Goal: Task Accomplishment & Management: Manage account settings

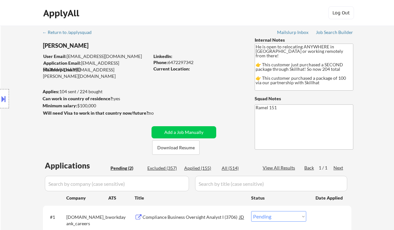
select select ""pending""
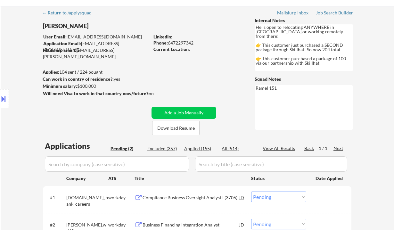
scroll to position [85, 0]
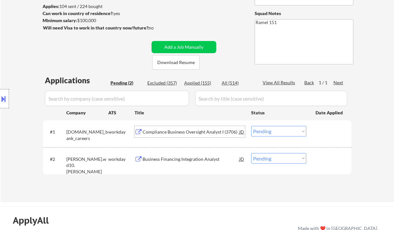
click at [184, 131] on div "Compliance Business Oversight Analyst I (3706)" at bounding box center [190, 132] width 97 height 6
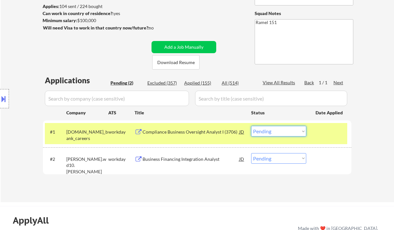
drag, startPoint x: 284, startPoint y: 128, endPoint x: 284, endPoint y: 136, distance: 8.0
click at [284, 128] on select "Choose an option... Pending Applied Excluded (Questions) Excluded (Expired) Exc…" at bounding box center [278, 131] width 55 height 11
click at [251, 126] on select "Choose an option... Pending Applied Excluded (Questions) Excluded (Expired) Exc…" at bounding box center [278, 131] width 55 height 11
click at [207, 159] on div "Business Financing Integration Analyst" at bounding box center [190, 159] width 97 height 6
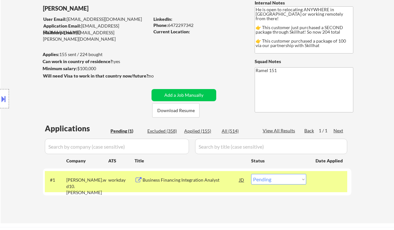
scroll to position [43, 0]
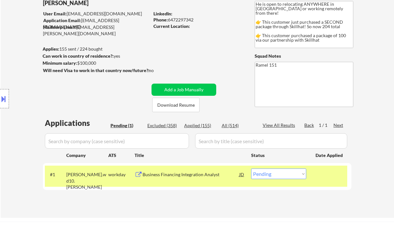
click at [279, 178] on select "Choose an option... Pending Applied Excluded (Questions) Excluded (Expired) Exc…" at bounding box center [278, 173] width 55 height 11
select select ""excluded__bad_match_""
click at [251, 168] on select "Choose an option... Pending Applied Excluded (Questions) Excluded (Expired) Exc…" at bounding box center [278, 173] width 55 height 11
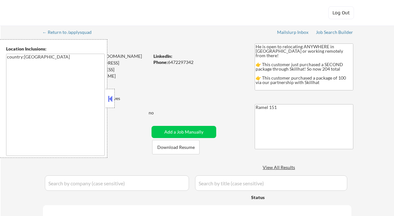
select select ""pending""
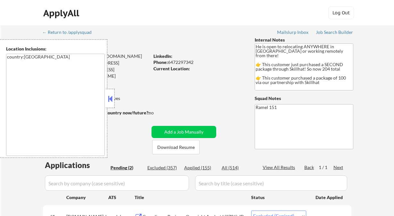
select select ""pending""
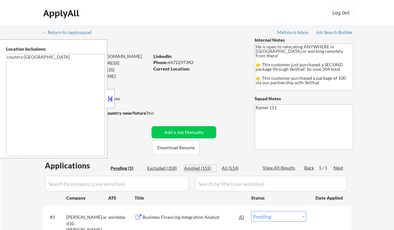
click at [203, 167] on div "Applied (155)" at bounding box center [200, 168] width 32 height 6
click at [111, 98] on button at bounding box center [110, 99] width 7 height 10
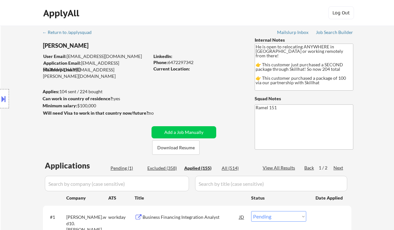
select select ""applied""
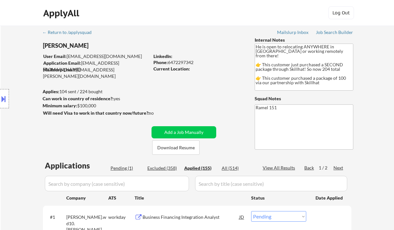
select select ""applied""
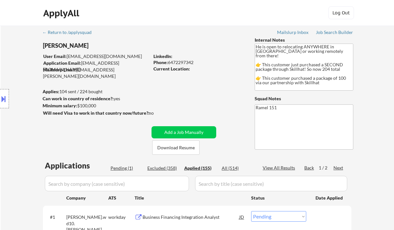
select select ""applied""
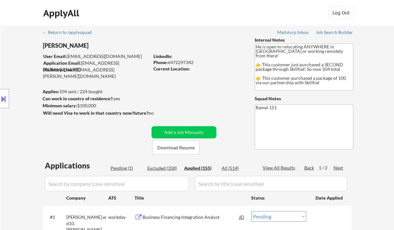
select select ""applied""
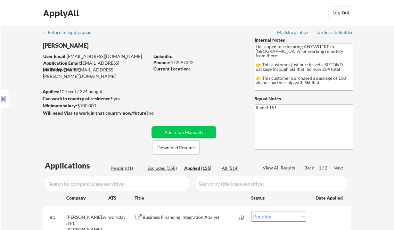
select select ""applied""
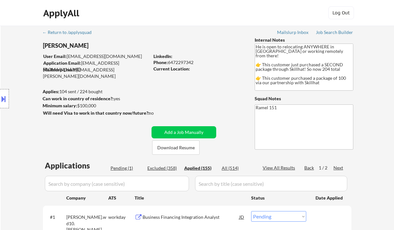
select select ""applied""
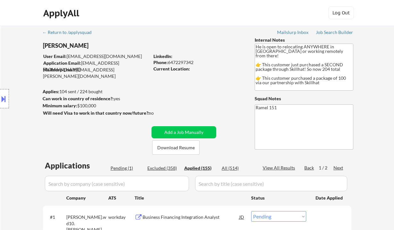
select select ""applied""
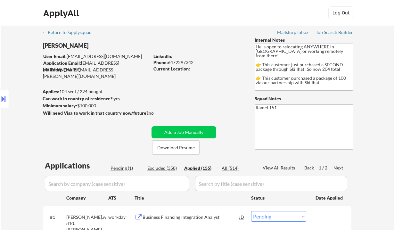
select select ""applied""
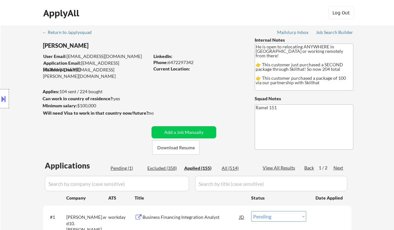
select select ""applied""
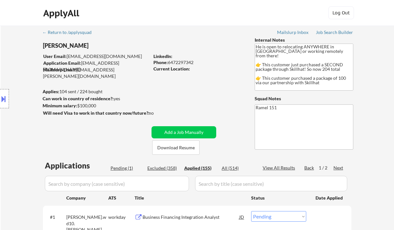
select select ""applied""
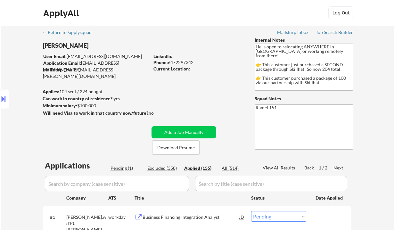
select select ""applied""
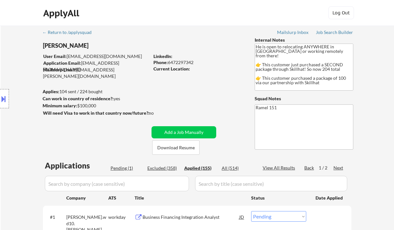
select select ""applied""
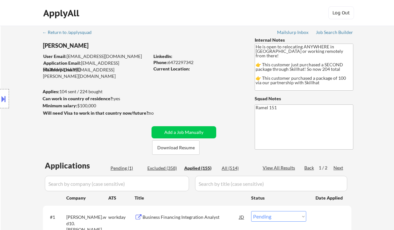
select select ""applied""
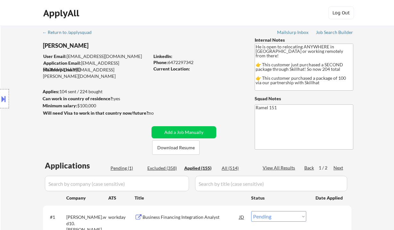
select select ""applied""
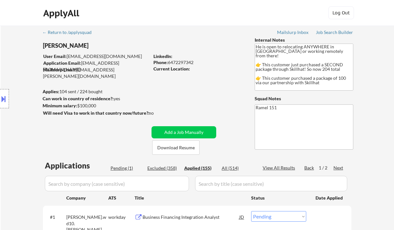
select select ""applied""
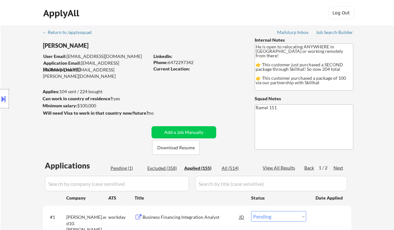
select select ""applied""
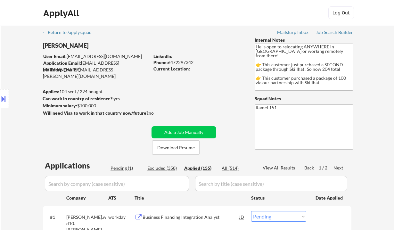
select select ""applied""
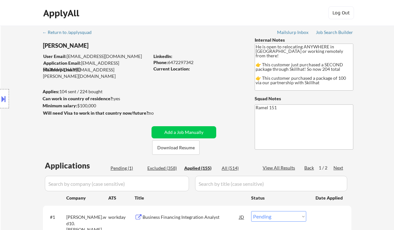
select select ""applied""
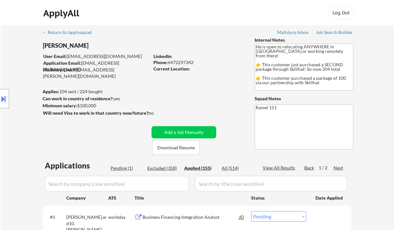
select select ""applied""
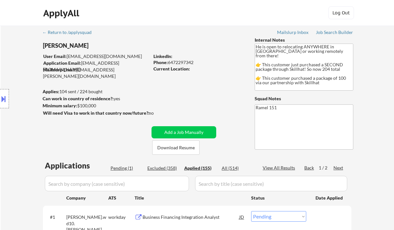
select select ""applied""
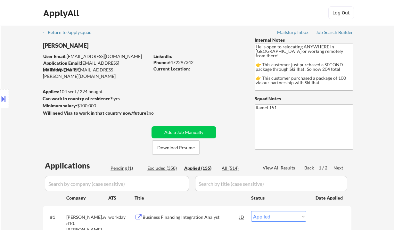
click at [19, 52] on div "Location Inclusions: country:CA" at bounding box center [57, 98] width 115 height 119
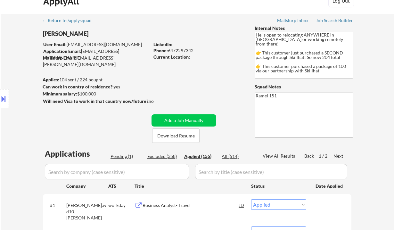
scroll to position [85, 0]
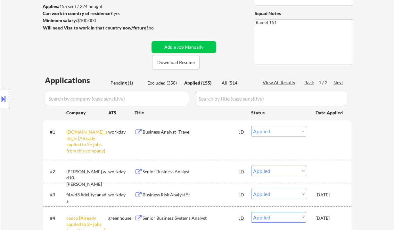
click at [279, 81] on div "View All Results" at bounding box center [279, 82] width 34 height 6
select select ""applied""
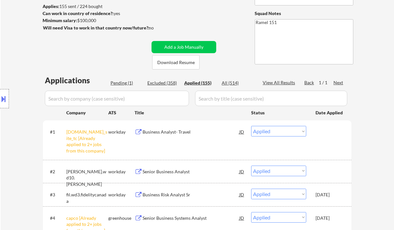
select select ""applied""
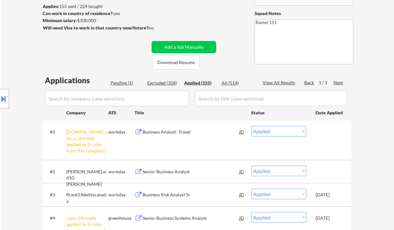
select select ""applied""
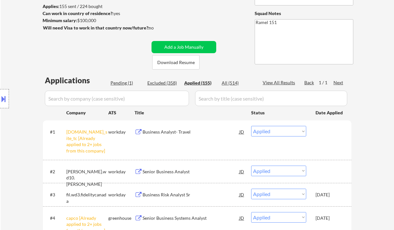
select select ""applied""
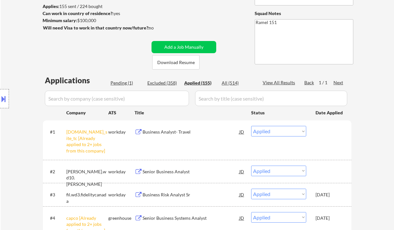
select select ""applied""
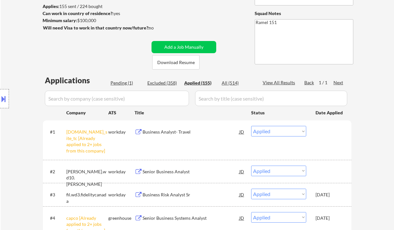
select select ""applied""
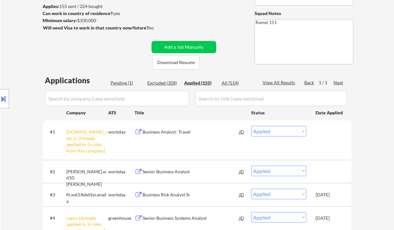
select select ""applied""
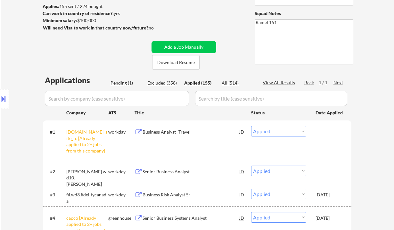
select select ""applied""
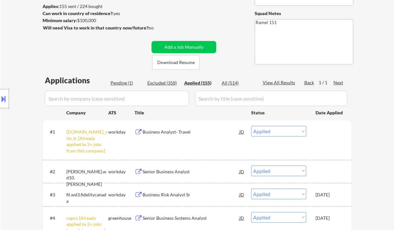
select select ""applied""
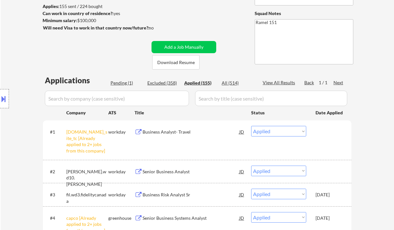
select select ""applied""
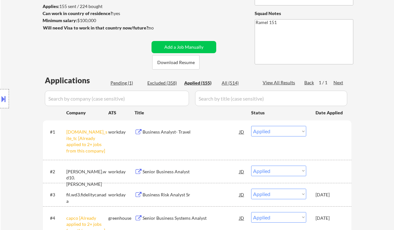
select select ""applied""
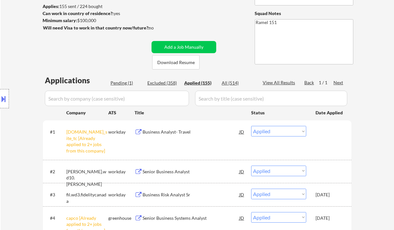
select select ""applied""
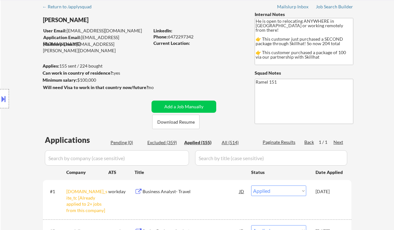
scroll to position [0, 0]
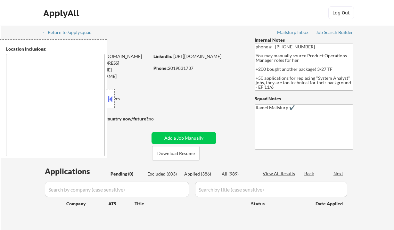
click at [112, 97] on button at bounding box center [110, 99] width 7 height 10
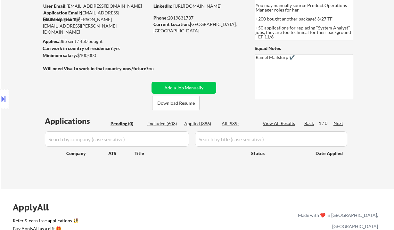
scroll to position [85, 0]
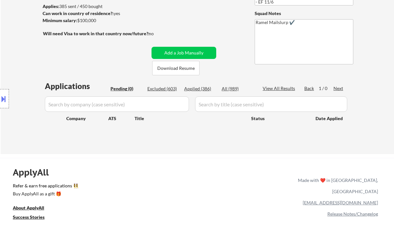
drag, startPoint x: 17, startPoint y: 75, endPoint x: 45, endPoint y: 89, distance: 31.5
click at [17, 75] on div "Location Inclusions:" at bounding box center [57, 98] width 115 height 119
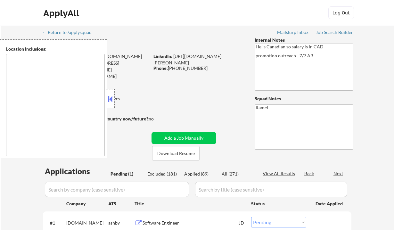
click at [112, 99] on button at bounding box center [110, 99] width 7 height 10
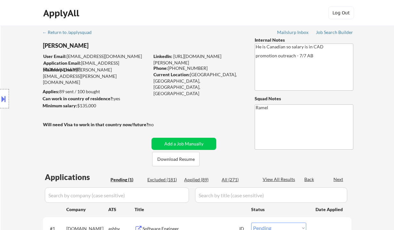
scroll to position [128, 0]
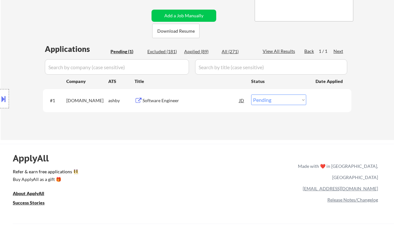
click at [180, 102] on div "Software Engineer" at bounding box center [190, 100] width 97 height 6
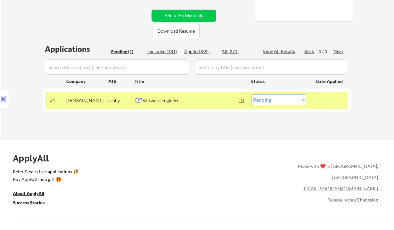
drag, startPoint x: 6, startPoint y: 13, endPoint x: 24, endPoint y: 13, distance: 17.9
click at [6, 13] on div "← Return to /applysquad Mailslurp Inbox Job Search Builder Irving Henriquez Use…" at bounding box center [197, 19] width 393 height 242
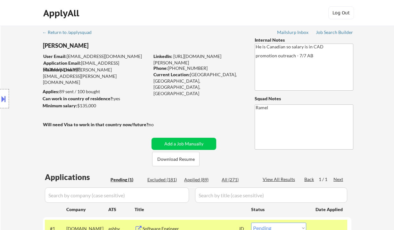
scroll to position [85, 0]
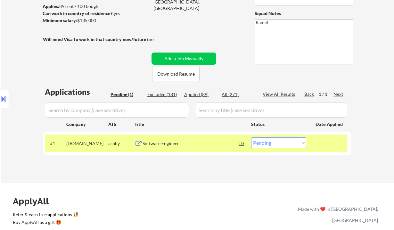
drag, startPoint x: 274, startPoint y: 144, endPoint x: 273, endPoint y: 148, distance: 3.4
click at [274, 144] on select "Choose an option... Pending Applied Excluded (Questions) Excluded (Expired) Exc…" at bounding box center [278, 142] width 55 height 11
select select ""applied""
click at [251, 137] on select "Choose an option... Pending Applied Excluded (Questions) Excluded (Expired) Exc…" at bounding box center [278, 142] width 55 height 11
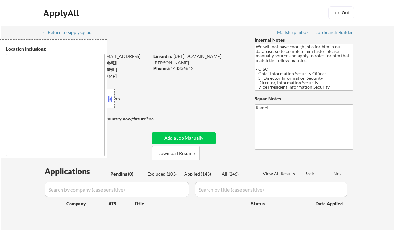
type textarea "[GEOGRAPHIC_DATA], [GEOGRAPHIC_DATA] [GEOGRAPHIC_DATA], [GEOGRAPHIC_DATA] [GEOG…"
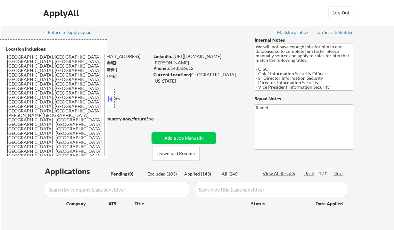
click at [111, 101] on button at bounding box center [110, 99] width 7 height 10
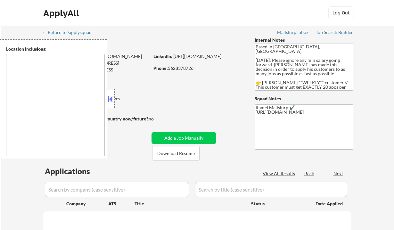
drag, startPoint x: 109, startPoint y: 101, endPoint x: 115, endPoint y: 102, distance: 5.5
click at [110, 101] on button at bounding box center [110, 99] width 7 height 10
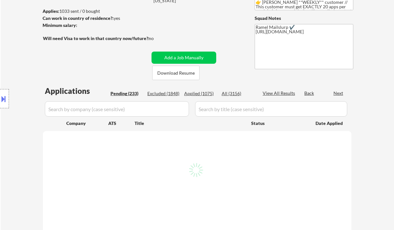
scroll to position [85, 0]
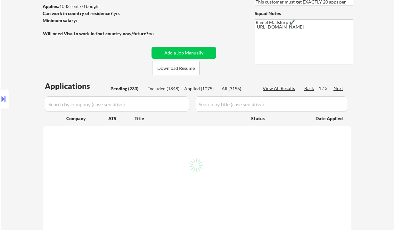
select select ""pending""
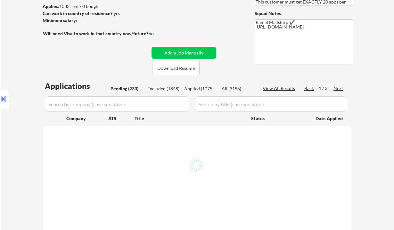
select select ""pending""
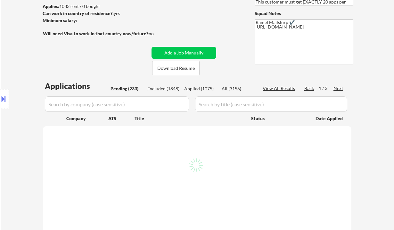
select select ""pending""
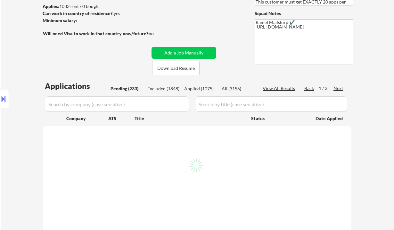
select select ""pending""
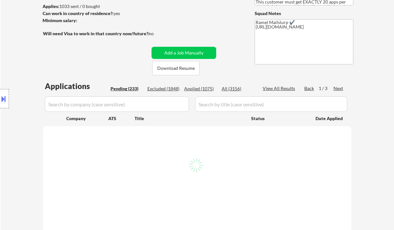
select select ""pending""
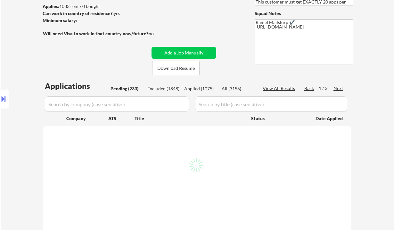
select select ""pending""
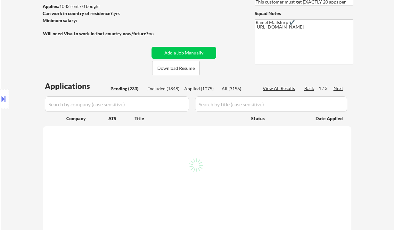
select select ""pending""
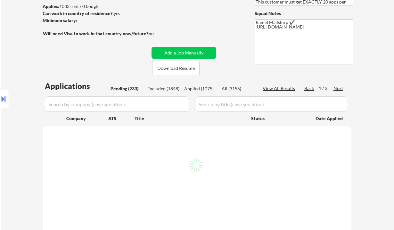
select select ""pending""
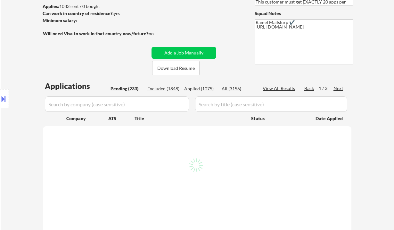
select select ""pending""
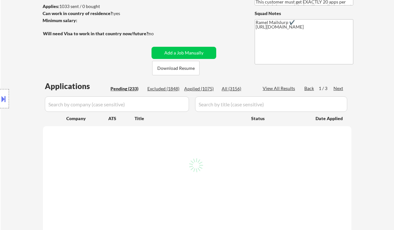
select select ""pending""
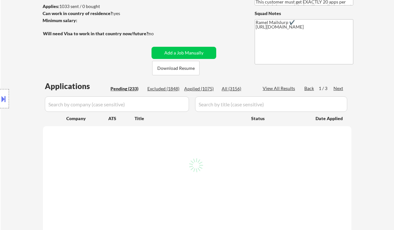
select select ""pending""
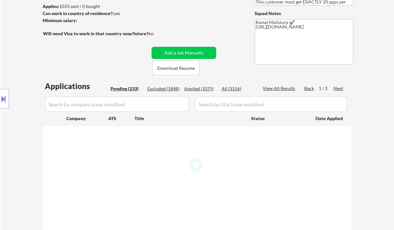
select select ""pending""
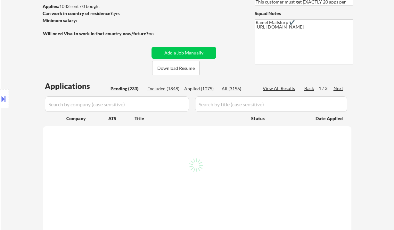
select select ""pending""
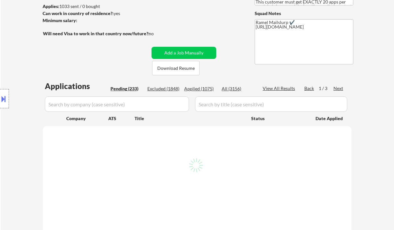
select select ""pending""
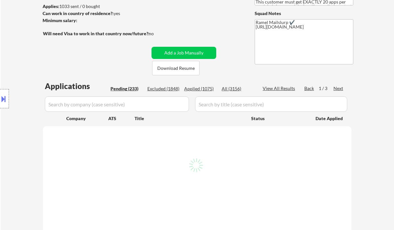
select select ""pending""
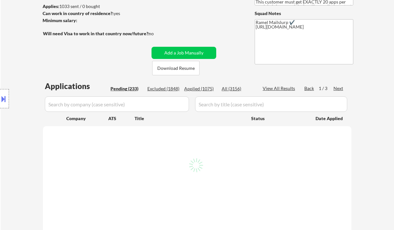
select select ""pending""
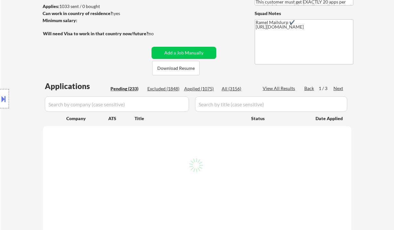
select select ""pending""
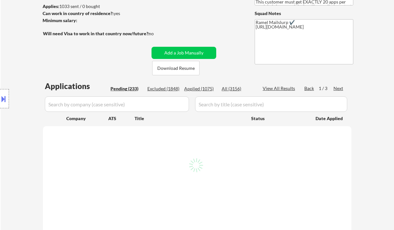
select select ""pending""
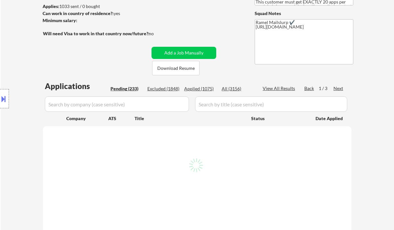
select select ""pending""
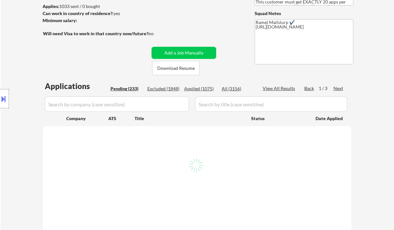
select select ""pending""
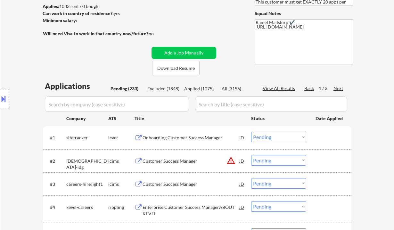
click at [193, 139] on div "Onboarding Customer Success Manager" at bounding box center [190, 137] width 97 height 6
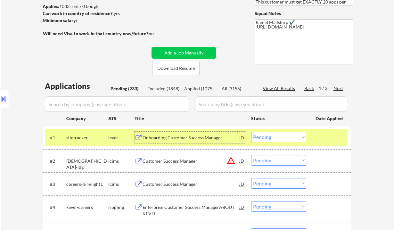
click at [3, 100] on button at bounding box center [3, 98] width 7 height 11
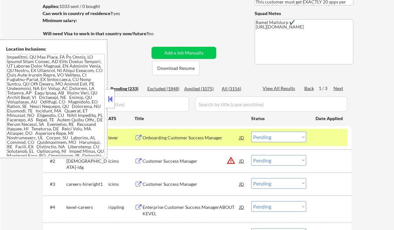
scroll to position [119, 0]
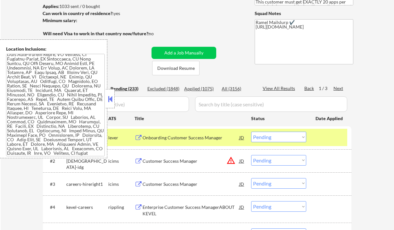
click at [112, 97] on button at bounding box center [110, 99] width 7 height 10
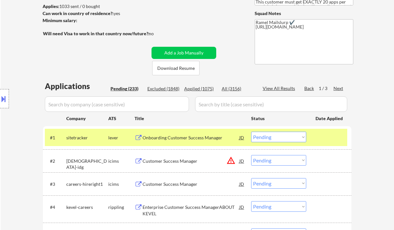
click at [268, 136] on select "Choose an option... Pending Applied Excluded (Questions) Excluded (Expired) Exc…" at bounding box center [278, 137] width 55 height 11
click at [251, 132] on select "Choose an option... Pending Applied Excluded (Questions) Excluded (Expired) Exc…" at bounding box center [278, 137] width 55 height 11
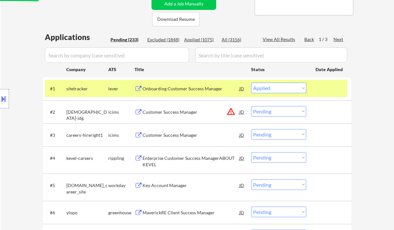
scroll to position [128, 0]
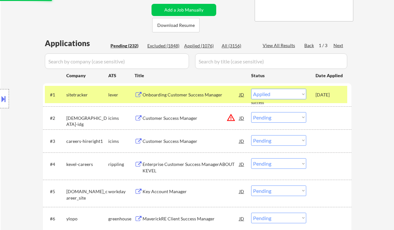
click at [269, 120] on select "Choose an option... Pending Applied Excluded (Questions) Excluded (Expired) Exc…" at bounding box center [278, 117] width 55 height 11
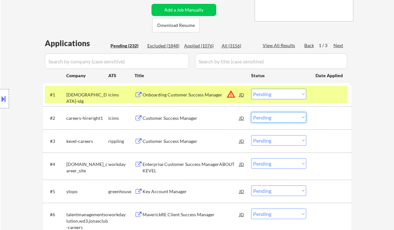
click at [269, 92] on select "Choose an option... Pending Applied Excluded (Questions) Excluded (Expired) Exc…" at bounding box center [278, 94] width 55 height 11
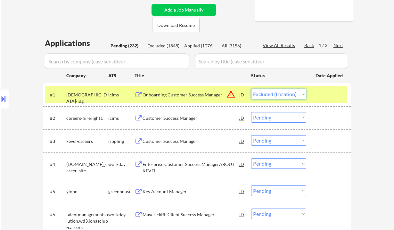
click at [251, 89] on select "Choose an option... Pending Applied Excluded (Questions) Excluded (Expired) Exc…" at bounding box center [278, 94] width 55 height 11
click at [171, 117] on div "Customer Success Manager" at bounding box center [190, 118] width 97 height 6
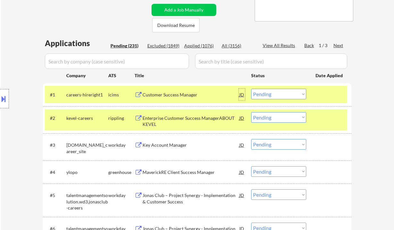
click at [241, 94] on div "JD" at bounding box center [241, 95] width 6 height 12
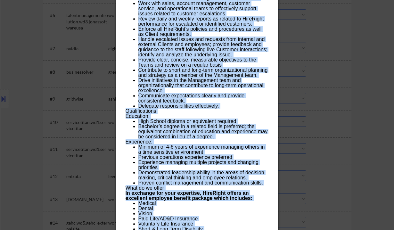
scroll to position [469, 0]
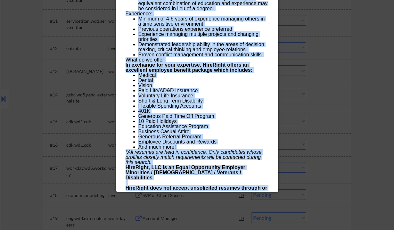
drag, startPoint x: 127, startPoint y: 28, endPoint x: 260, endPoint y: 190, distance: 210.1
copy div "Customer Success Manager careers-hireright1 100 Centerview Drive, Nashville, TN…"
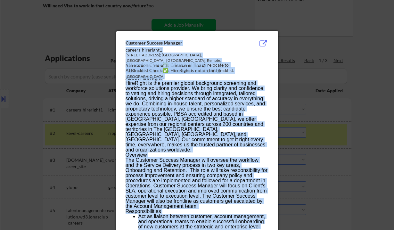
scroll to position [85, 0]
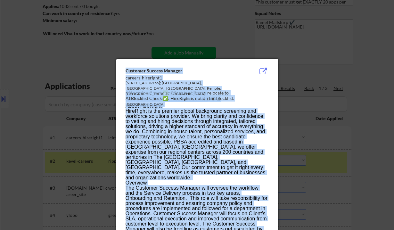
click at [206, 126] on p "HireRight is the premier global background screening and workforce solutions pr…" at bounding box center [196, 144] width 143 height 72
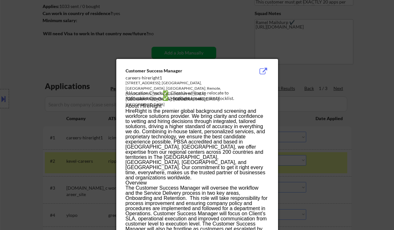
click at [373, 97] on div at bounding box center [197, 115] width 394 height 230
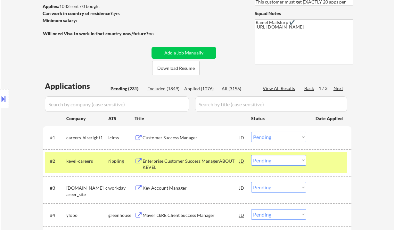
click at [266, 137] on select "Choose an option... Pending Applied Excluded (Questions) Excluded (Expired) Exc…" at bounding box center [278, 137] width 55 height 11
click at [251, 132] on select "Choose an option... Pending Applied Excluded (Questions) Excluded (Expired) Exc…" at bounding box center [278, 137] width 55 height 11
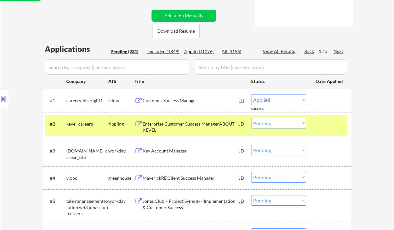
scroll to position [128, 0]
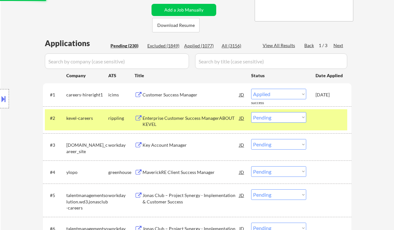
click at [186, 116] on div "Enterprise Customer Success ManagerABOUT KEVEL" at bounding box center [190, 121] width 97 height 12
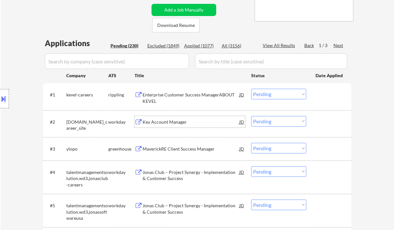
click at [277, 93] on select "Choose an option... Pending Applied Excluded (Questions) Excluded (Expired) Exc…" at bounding box center [278, 94] width 55 height 11
click at [251, 89] on select "Choose an option... Pending Applied Excluded (Questions) Excluded (Expired) Exc…" at bounding box center [278, 94] width 55 height 11
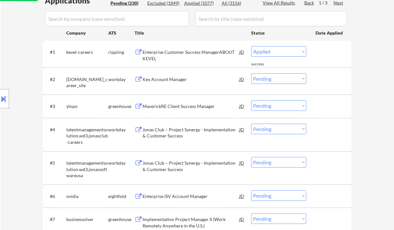
click at [174, 79] on div "Key Account Manager" at bounding box center [190, 79] width 97 height 6
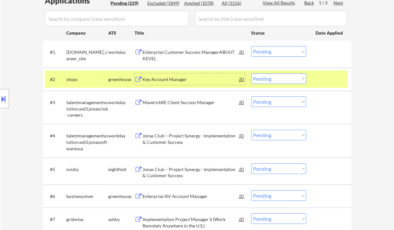
drag, startPoint x: 287, startPoint y: 81, endPoint x: 289, endPoint y: 83, distance: 3.4
click at [287, 81] on select "Choose an option... Pending Applied Excluded (Questions) Excluded (Expired) Exc…" at bounding box center [278, 78] width 55 height 11
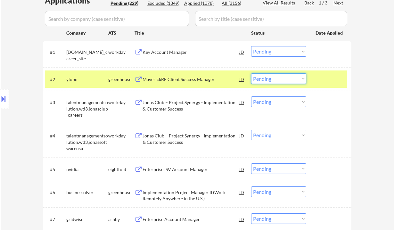
click at [284, 54] on select "Choose an option... Pending Applied Excluded (Questions) Excluded (Expired) Exc…" at bounding box center [278, 51] width 55 height 11
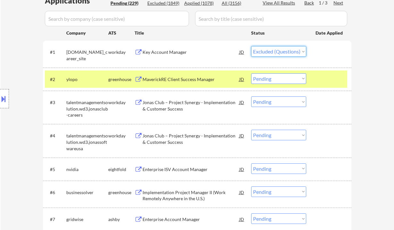
click at [251, 46] on select "Choose an option... Pending Applied Excluded (Questions) Excluded (Expired) Exc…" at bounding box center [278, 51] width 55 height 11
click at [211, 82] on div "MaverickRE Client Success Manager" at bounding box center [190, 79] width 97 height 6
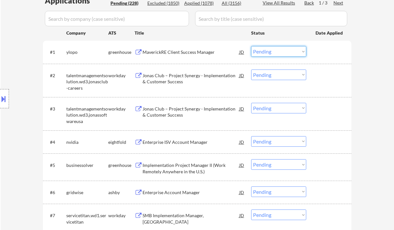
drag, startPoint x: 275, startPoint y: 52, endPoint x: 278, endPoint y: 56, distance: 5.1
click at [275, 52] on select "Choose an option... Pending Applied Excluded (Questions) Excluded (Expired) Exc…" at bounding box center [278, 51] width 55 height 11
drag, startPoint x: 366, startPoint y: 74, endPoint x: 281, endPoint y: 48, distance: 89.5
click at [267, 51] on select "Choose an option... Pending Applied Excluded (Questions) Excluded (Expired) Exc…" at bounding box center [278, 51] width 55 height 11
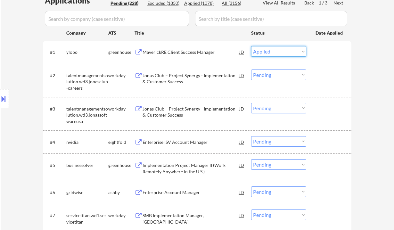
click at [251, 46] on select "Choose an option... Pending Applied Excluded (Questions) Excluded (Expired) Exc…" at bounding box center [278, 51] width 55 height 11
select select ""pending""
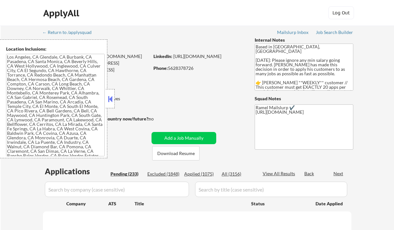
type textarea "[GEOGRAPHIC_DATA], [GEOGRAPHIC_DATA] [GEOGRAPHIC_DATA], [GEOGRAPHIC_DATA] [GEOG…"
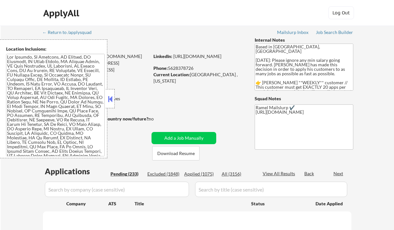
click at [111, 97] on button at bounding box center [110, 99] width 7 height 10
select select ""pending""
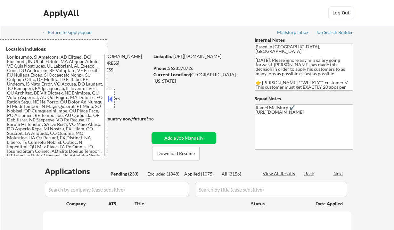
select select ""pending""
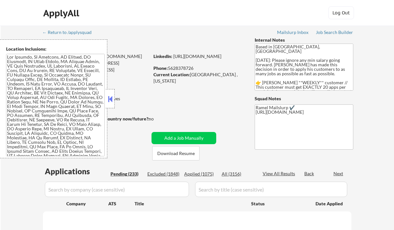
select select ""pending""
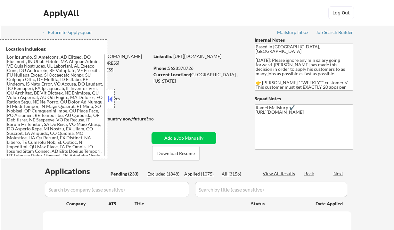
select select ""pending""
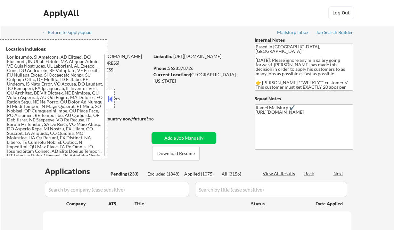
select select ""pending""
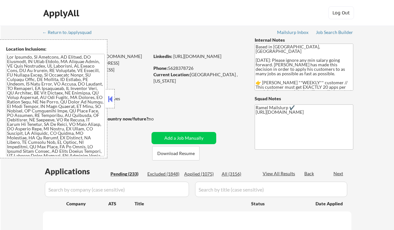
select select ""pending""
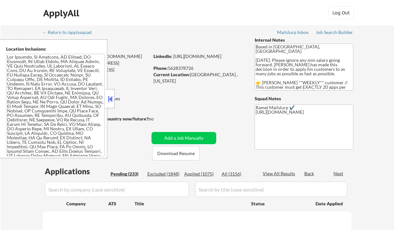
select select ""pending""
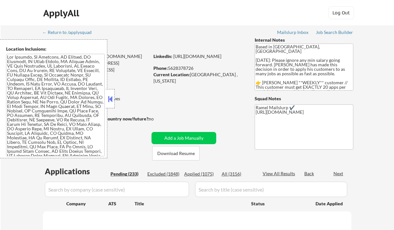
select select ""pending""
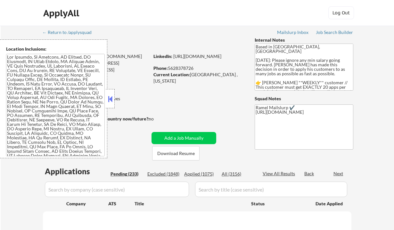
select select ""pending""
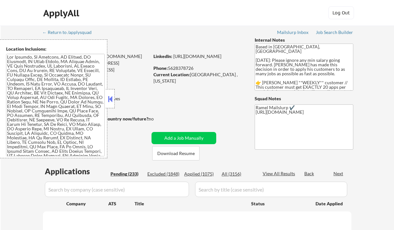
select select ""pending""
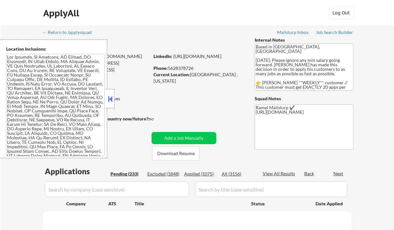
select select ""pending""
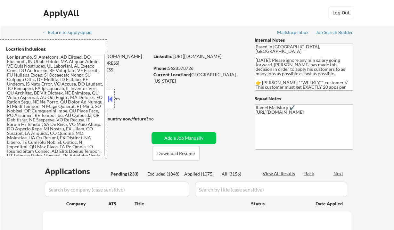
select select ""pending""
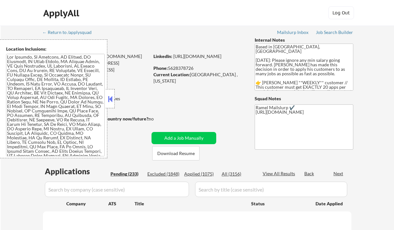
select select ""pending""
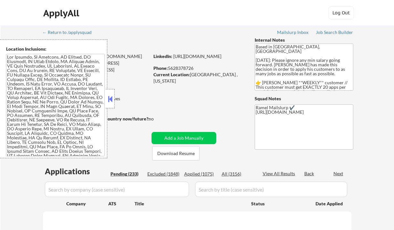
select select ""pending""
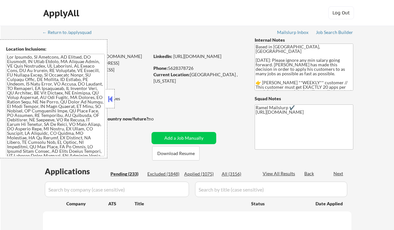
select select ""pending""
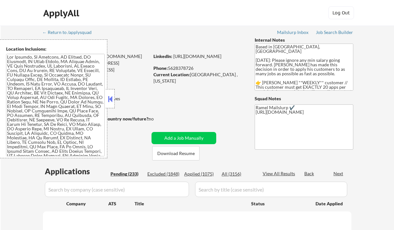
select select ""pending""
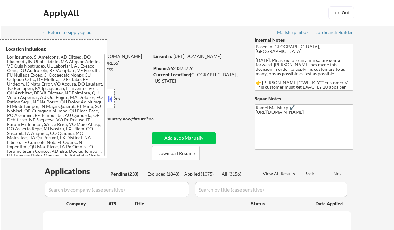
select select ""pending""
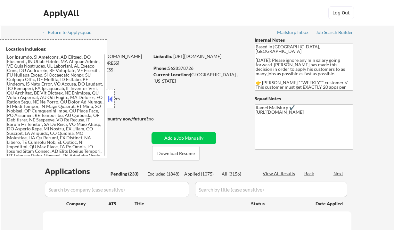
select select ""pending""
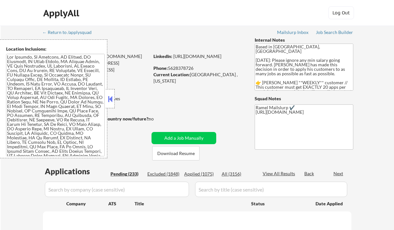
select select ""pending""
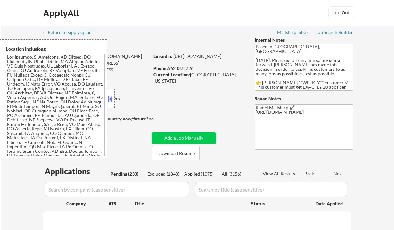
select select ""pending""
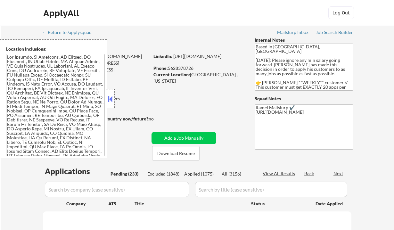
select select ""pending""
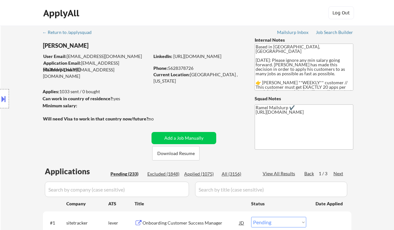
scroll to position [43, 0]
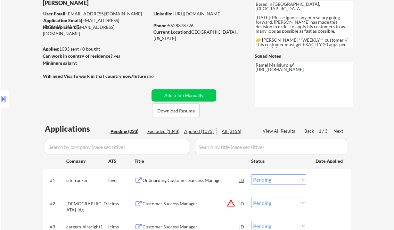
click at [205, 131] on div "Applied (1075)" at bounding box center [200, 131] width 32 height 6
click at [273, 132] on div "View All Results" at bounding box center [279, 131] width 34 height 6
select select ""applied""
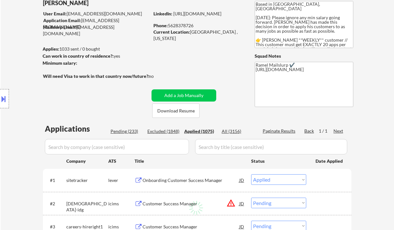
select select ""applied""
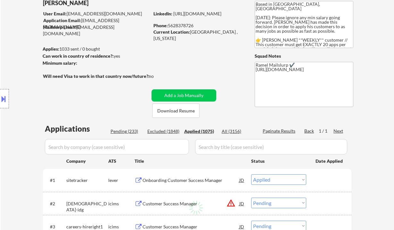
select select ""applied""
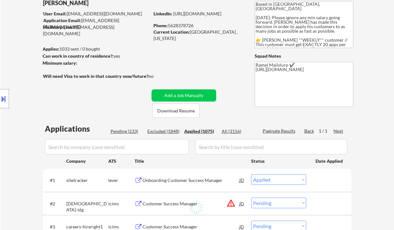
select select ""applied""
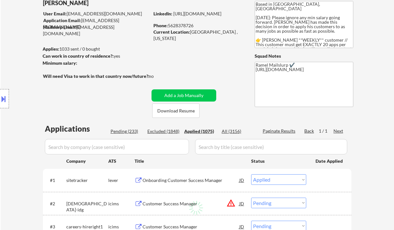
select select ""applied""
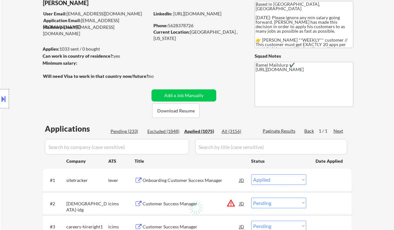
select select ""applied""
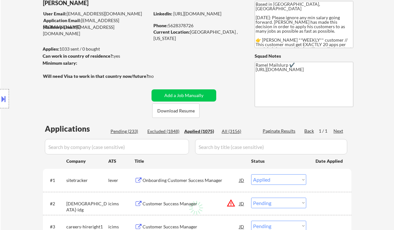
select select ""applied""
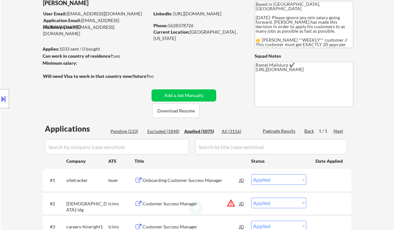
select select ""applied""
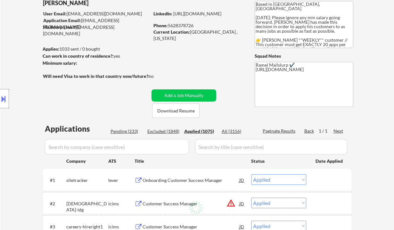
select select ""applied""
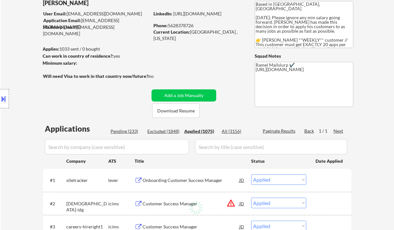
select select ""applied""
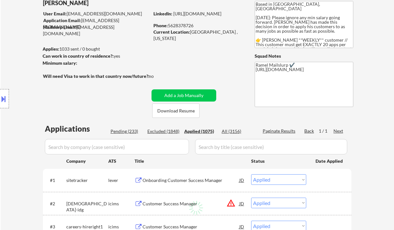
select select ""applied""
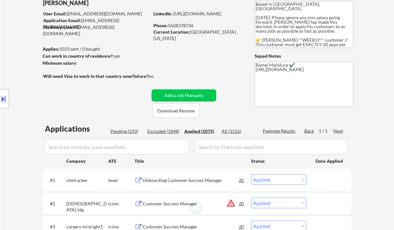
select select ""applied""
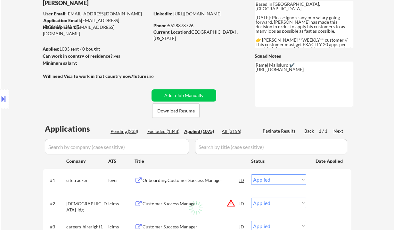
select select ""applied""
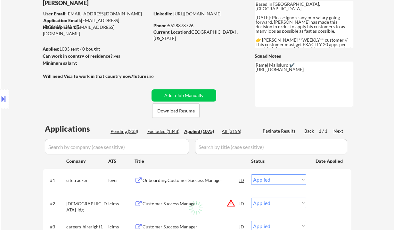
select select ""applied""
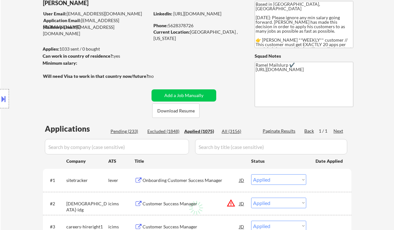
select select ""applied""
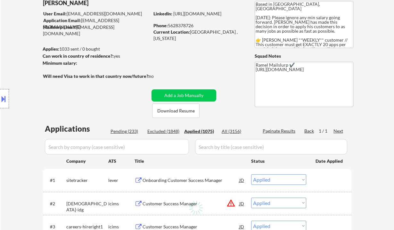
select select ""applied""
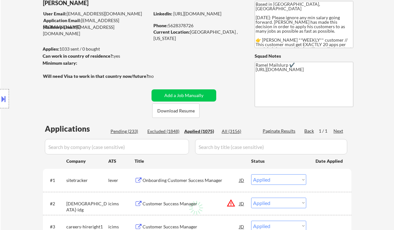
select select ""applied""
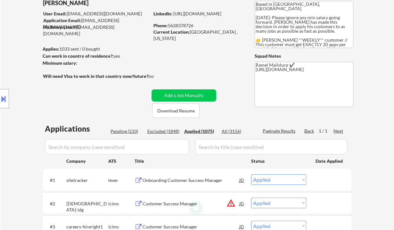
select select ""applied""
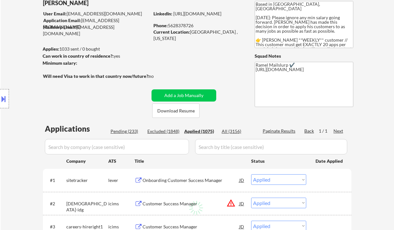
select select ""applied""
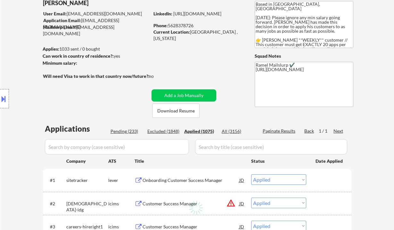
select select ""applied""
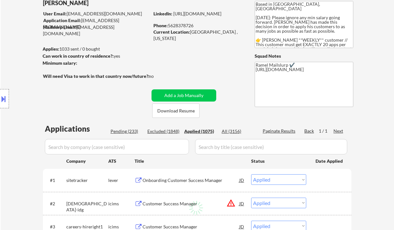
select select ""applied""
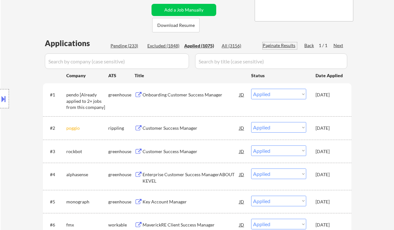
scroll to position [85, 0]
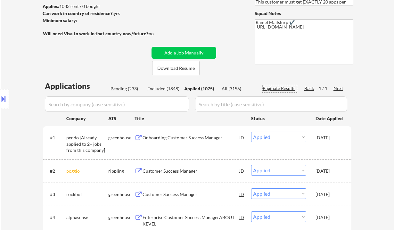
click at [205, 87] on div "Applied (1075)" at bounding box center [200, 88] width 32 height 6
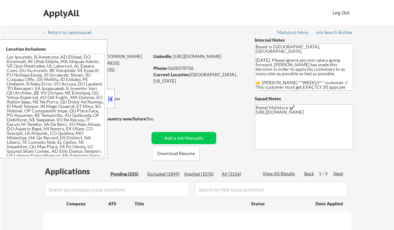
select select ""pending""
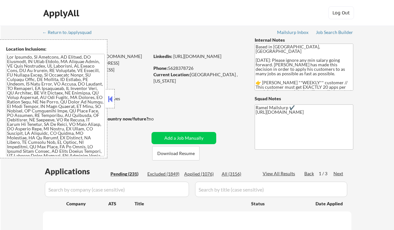
select select ""pending""
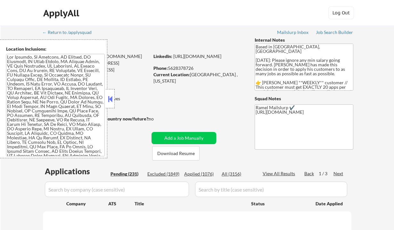
select select ""pending""
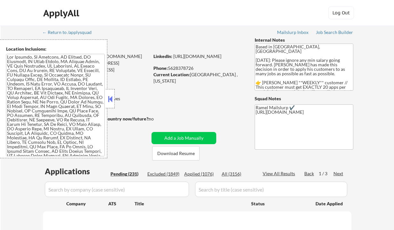
select select ""pending""
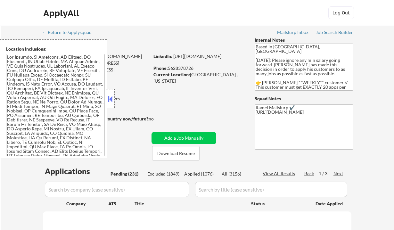
select select ""pending""
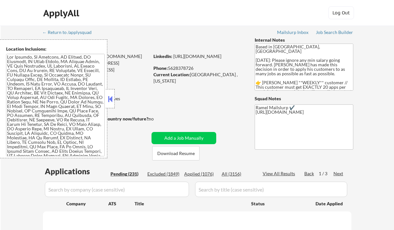
select select ""pending""
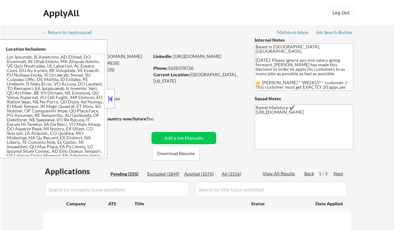
select select ""pending""
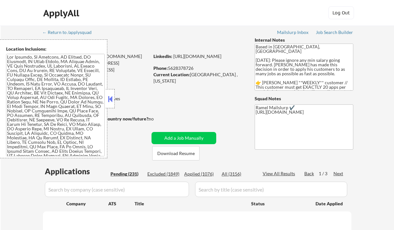
select select ""pending""
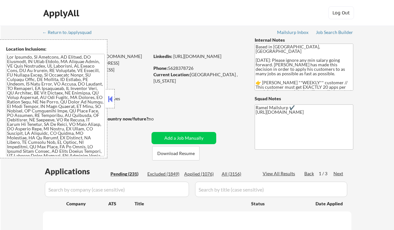
select select ""pending""
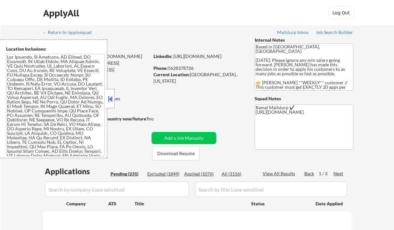
select select ""pending""
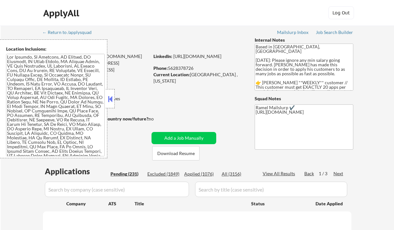
select select ""pending""
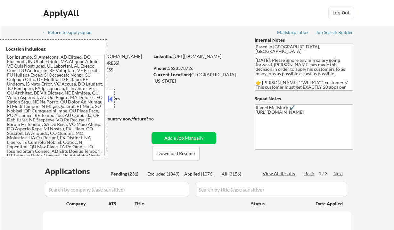
select select ""pending""
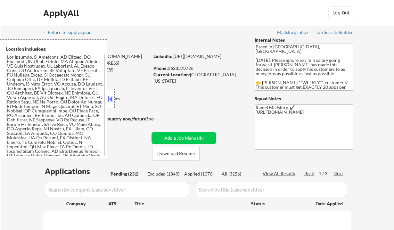
select select ""pending""
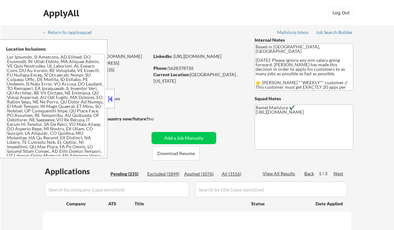
select select ""pending""
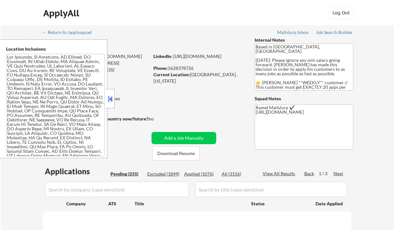
select select ""pending""
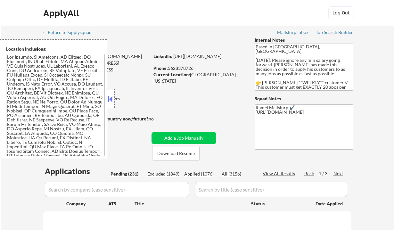
select select ""pending""
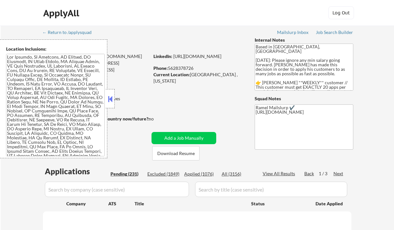
select select ""pending""
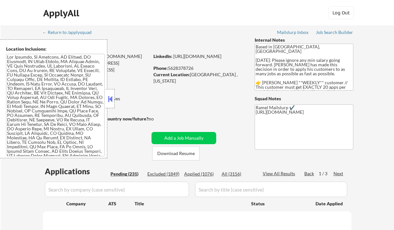
select select ""pending""
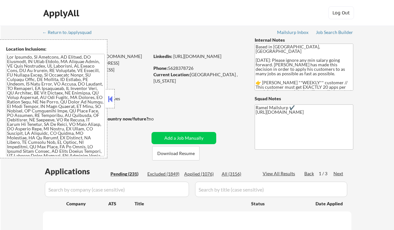
select select ""pending""
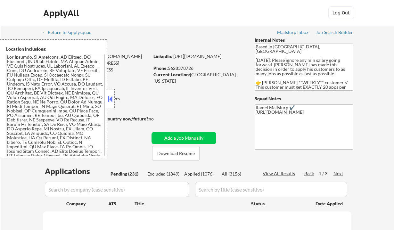
select select ""pending""
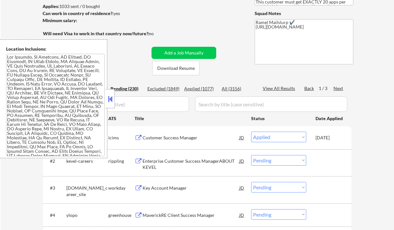
scroll to position [85, 0]
click at [201, 89] on div "Applied (1077)" at bounding box center [200, 88] width 32 height 6
click at [110, 99] on button at bounding box center [110, 99] width 7 height 10
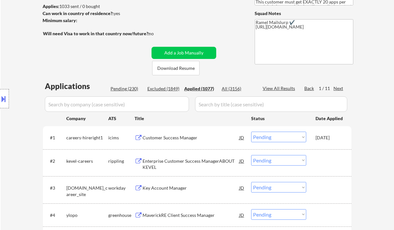
select select ""applied""
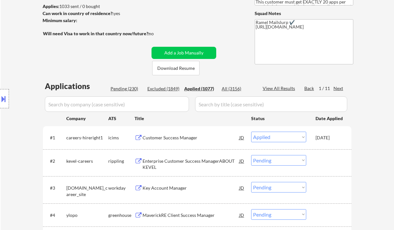
select select ""applied""
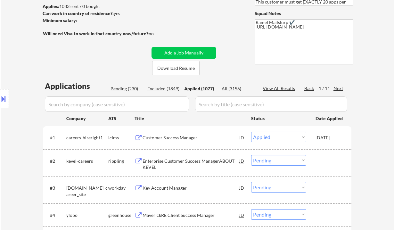
select select ""applied""
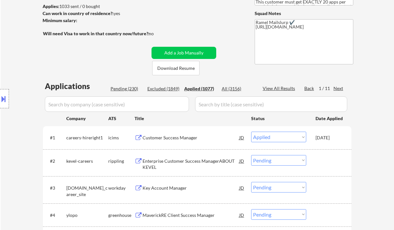
select select ""applied""
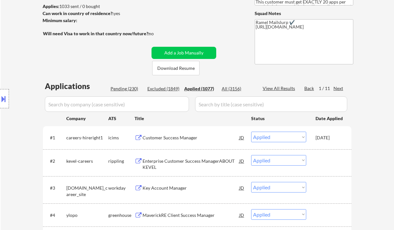
select select ""applied""
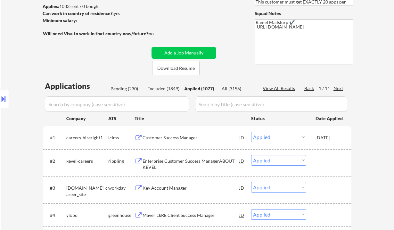
select select ""applied""
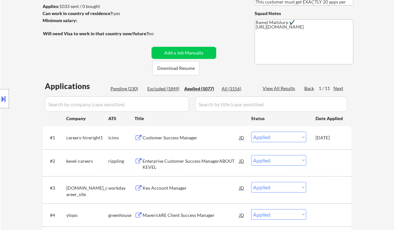
select select ""applied""
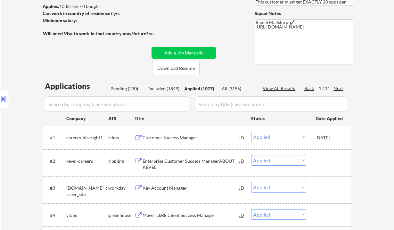
select select ""applied""
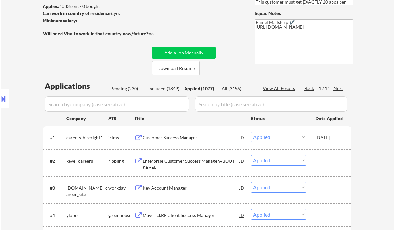
select select ""applied""
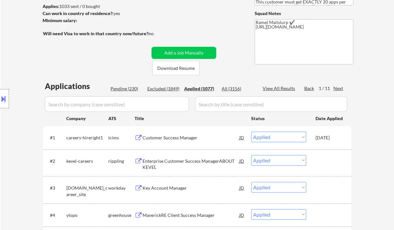
select select ""applied""
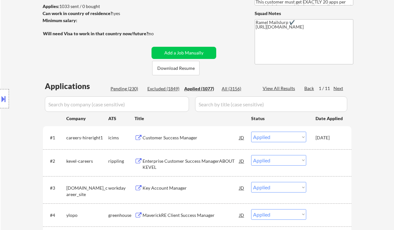
select select ""applied""
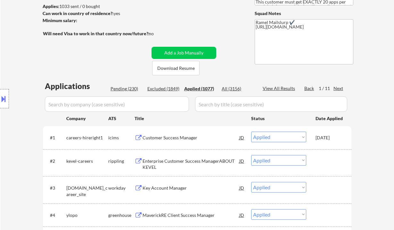
select select ""applied""
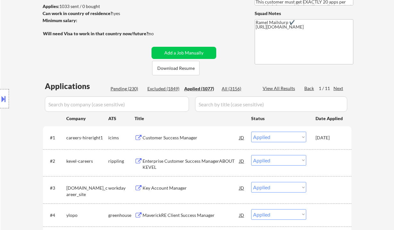
select select ""applied""
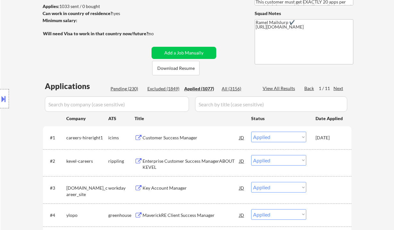
select select ""applied""
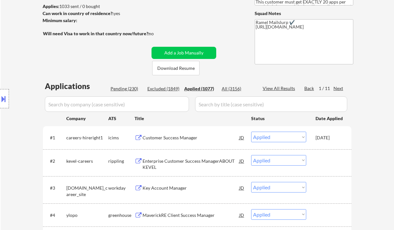
select select ""applied""
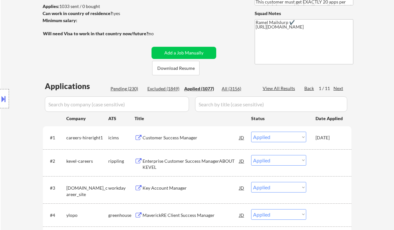
select select ""applied""
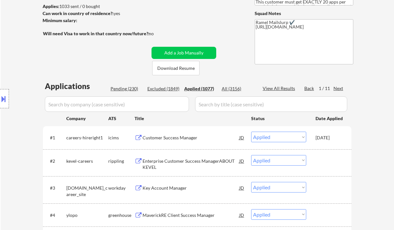
select select ""applied""
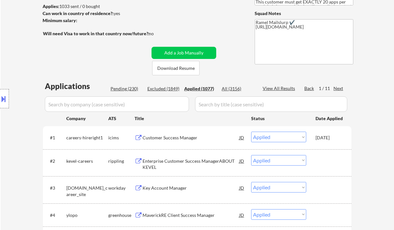
select select ""applied""
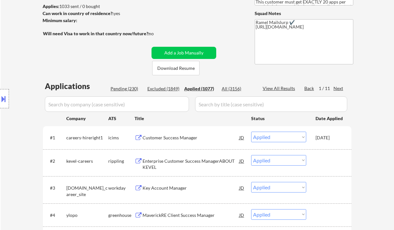
select select ""applied""
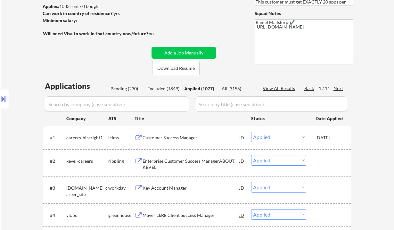
select select ""applied""
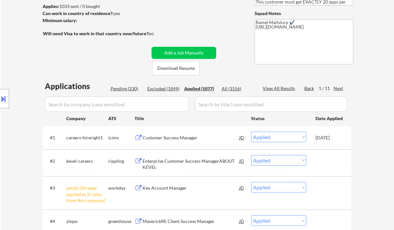
click at [208, 87] on div "Applied (1077)" at bounding box center [200, 88] width 32 height 6
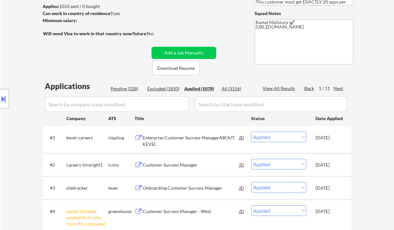
click at [285, 88] on div "View All Results" at bounding box center [279, 88] width 34 height 6
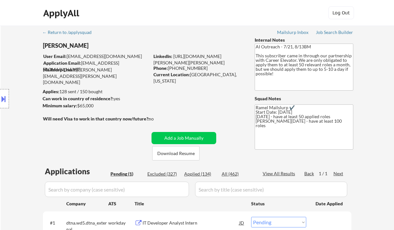
scroll to position [85, 0]
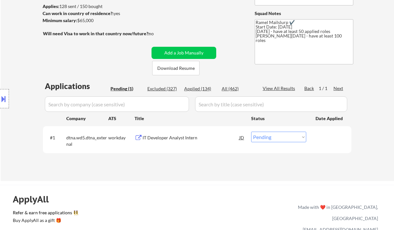
click at [187, 139] on div "IT Developer Analyst Intern" at bounding box center [190, 137] width 97 height 6
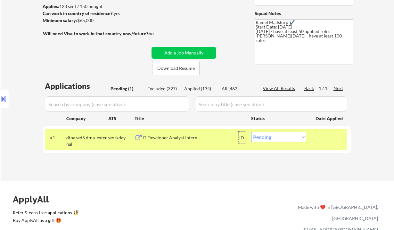
click at [241, 137] on div "JD" at bounding box center [241, 138] width 6 height 12
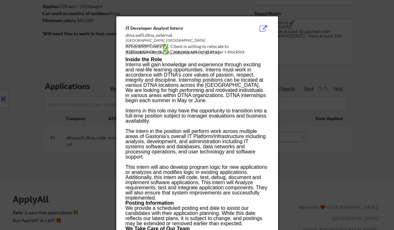
click at [232, 48] on div "AI Location Check ✅: Client is willing to relocate to Gastonia, NC." at bounding box center [198, 49] width 146 height 12
copy div "Gastonia"
drag, startPoint x: 72, startPoint y: 59, endPoint x: 55, endPoint y: 76, distance: 23.8
click at [68, 63] on div at bounding box center [197, 115] width 394 height 230
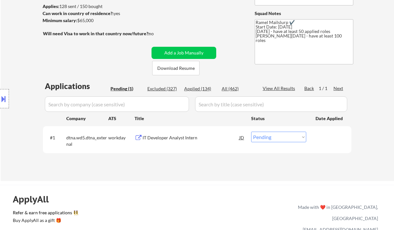
click at [7, 101] on div at bounding box center [4, 98] width 9 height 19
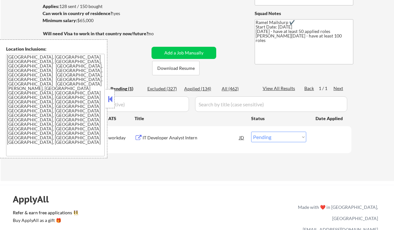
click at [112, 102] on button at bounding box center [110, 99] width 7 height 10
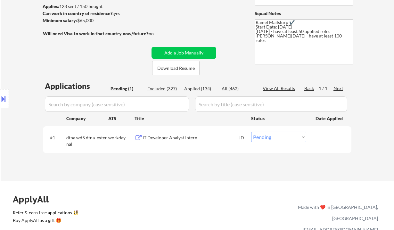
click at [272, 140] on select "Choose an option... Pending Applied Excluded (Questions) Excluded (Expired) Exc…" at bounding box center [278, 137] width 55 height 11
select select ""excluded__salary_""
click at [251, 132] on select "Choose an option... Pending Applied Excluded (Questions) Excluded (Expired) Exc…" at bounding box center [278, 137] width 55 height 11
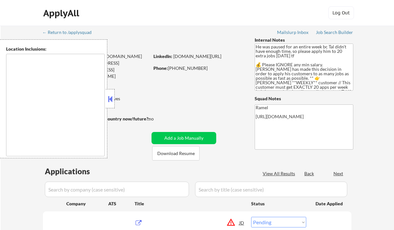
select select ""pending""
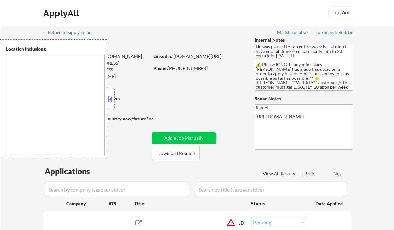
select select ""pending""
type textarea "remote"
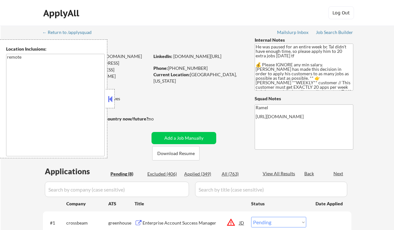
click at [112, 100] on button at bounding box center [110, 99] width 7 height 10
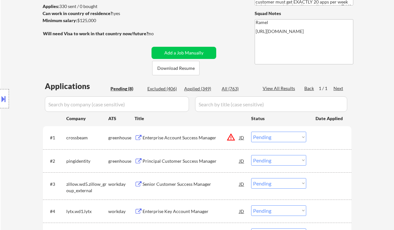
scroll to position [171, 0]
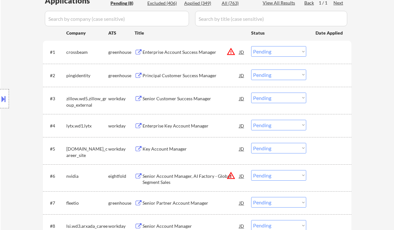
click at [173, 76] on div "Principal Customer Success Manager" at bounding box center [190, 75] width 97 height 6
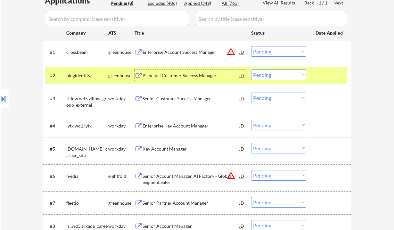
drag, startPoint x: 268, startPoint y: 75, endPoint x: 270, endPoint y: 79, distance: 4.3
click at [268, 75] on select "Choose an option... Pending Applied Excluded (Questions) Excluded (Expired) Exc…" at bounding box center [278, 74] width 55 height 11
click at [251, 69] on select "Choose an option... Pending Applied Excluded (Questions) Excluded (Expired) Exc…" at bounding box center [278, 74] width 55 height 11
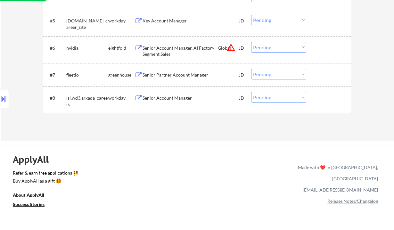
scroll to position [256, 0]
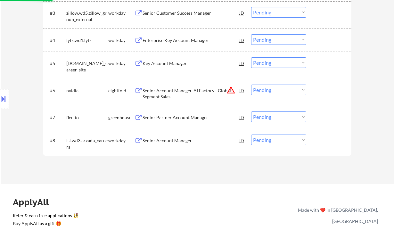
select select ""pending""
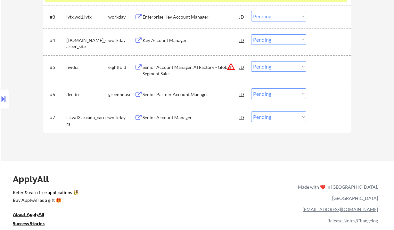
click at [172, 97] on div "Senior Partner Account Manager" at bounding box center [190, 94] width 97 height 6
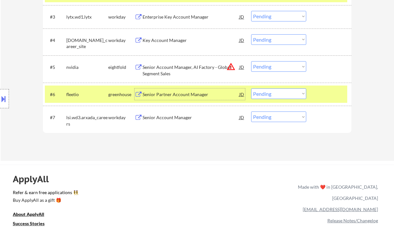
drag, startPoint x: 266, startPoint y: 93, endPoint x: 267, endPoint y: 98, distance: 4.7
click at [266, 93] on select "Choose an option... Pending Applied Excluded (Questions) Excluded (Expired) Exc…" at bounding box center [278, 93] width 55 height 11
click at [251, 88] on select "Choose an option... Pending Applied Excluded (Questions) Excluded (Expired) Exc…" at bounding box center [278, 93] width 55 height 11
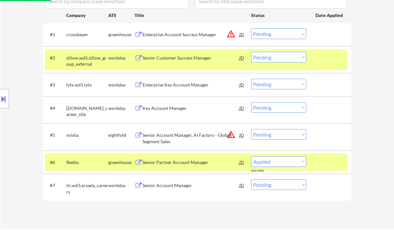
scroll to position [171, 0]
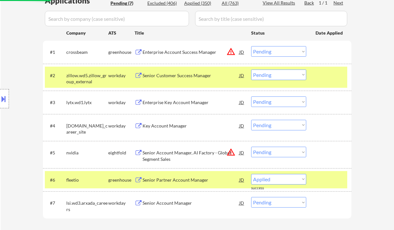
select select ""pending""
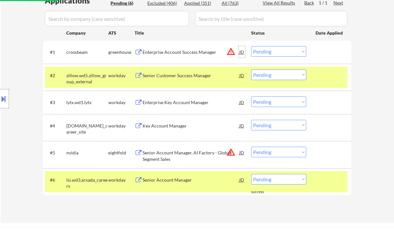
click at [242, 52] on div "JD" at bounding box center [241, 52] width 6 height 12
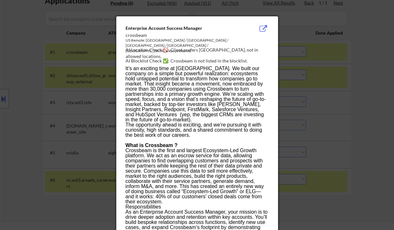
click at [355, 111] on div at bounding box center [197, 115] width 394 height 230
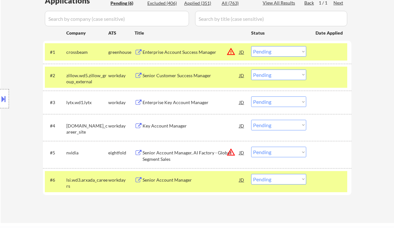
click at [180, 54] on div "Enterprise Account Success Manager" at bounding box center [190, 52] width 97 height 6
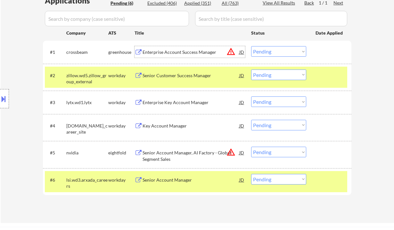
click at [277, 52] on select "Choose an option... Pending Applied Excluded (Questions) Excluded (Expired) Exc…" at bounding box center [278, 51] width 55 height 11
click at [251, 46] on select "Choose an option... Pending Applied Excluded (Questions) Excluded (Expired) Exc…" at bounding box center [278, 51] width 55 height 11
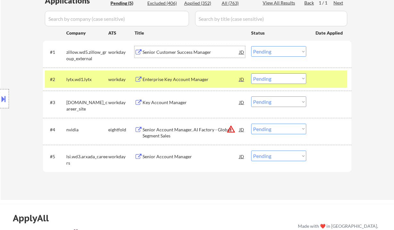
click at [176, 48] on div "Senior Customer Success Manager" at bounding box center [190, 52] width 97 height 12
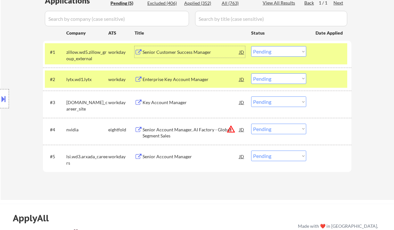
drag, startPoint x: 271, startPoint y: 50, endPoint x: 272, endPoint y: 56, distance: 5.9
click at [271, 50] on select "Choose an option... Pending Applied Excluded (Questions) Excluded (Expired) Exc…" at bounding box center [278, 51] width 55 height 11
click at [251, 46] on select "Choose an option... Pending Applied Excluded (Questions) Excluded (Expired) Exc…" at bounding box center [278, 51] width 55 height 11
select select ""pending""
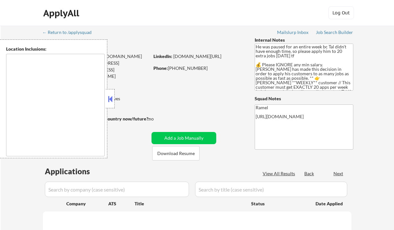
select select ""pending""
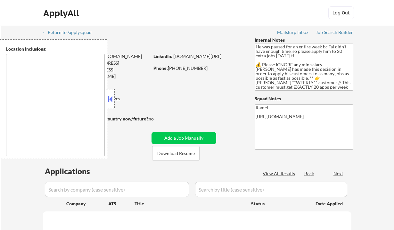
select select ""pending""
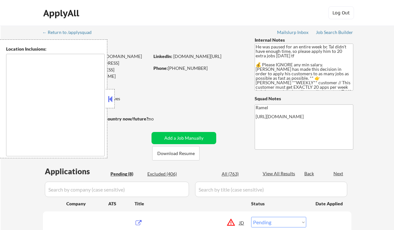
type textarea "remote"
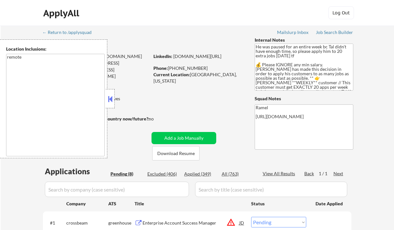
click at [13, 5] on div "ApplyAll Log In Sign Up Log Out" at bounding box center [197, 13] width 394 height 26
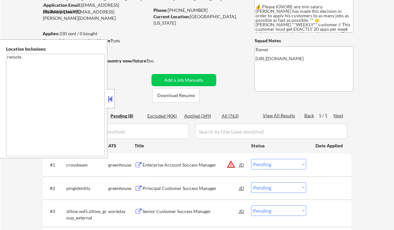
scroll to position [85, 0]
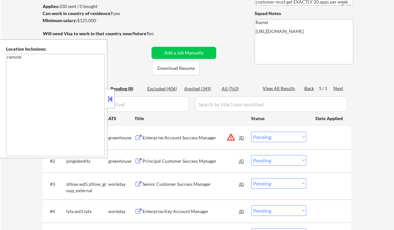
click at [111, 97] on button at bounding box center [110, 99] width 7 height 10
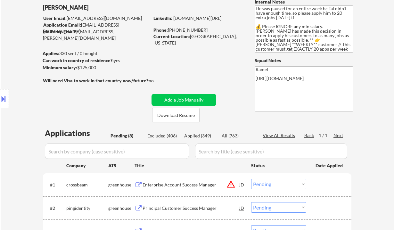
scroll to position [43, 0]
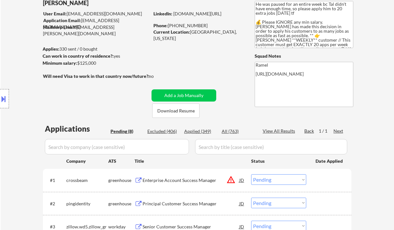
click at [198, 132] on div "Applied (349)" at bounding box center [200, 131] width 32 height 6
click at [290, 129] on div "View All Results" at bounding box center [279, 131] width 34 height 6
select select ""applied""
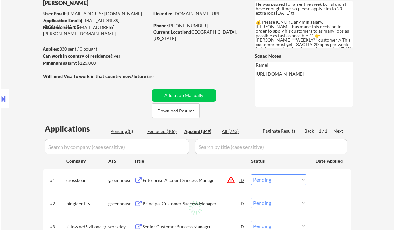
select select ""applied""
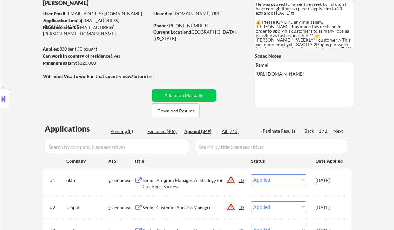
select select ""applied""
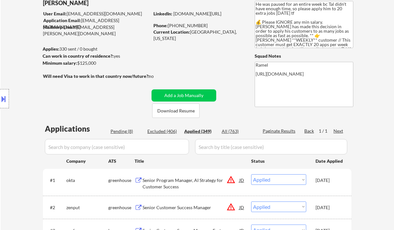
select select ""applied""
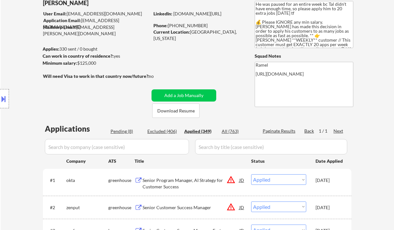
select select ""applied""
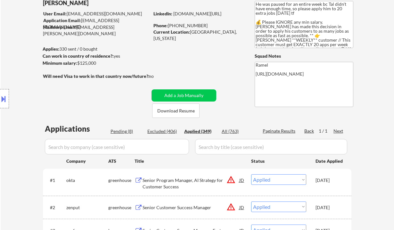
select select ""applied""
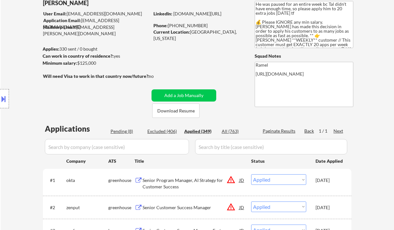
select select ""applied""
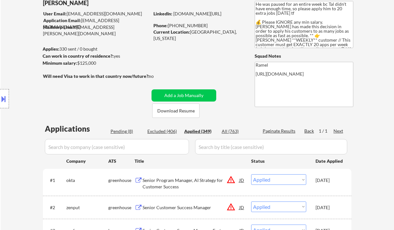
select select ""applied""
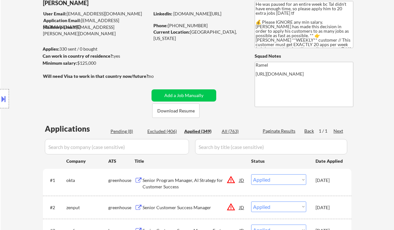
select select ""applied""
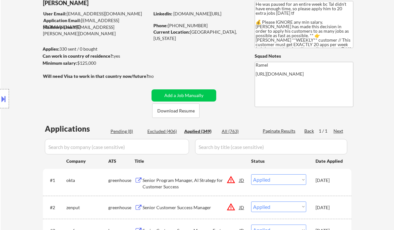
select select ""applied""
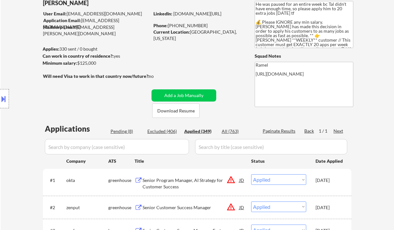
select select ""applied""
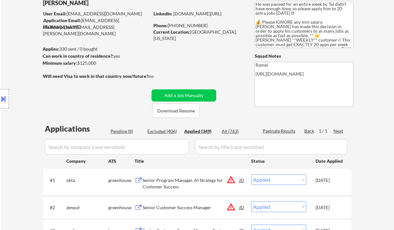
select select ""applied""
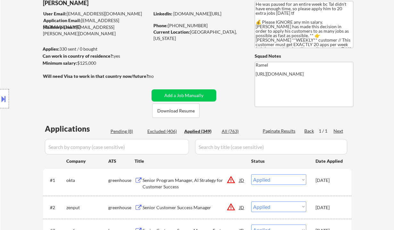
select select ""applied""
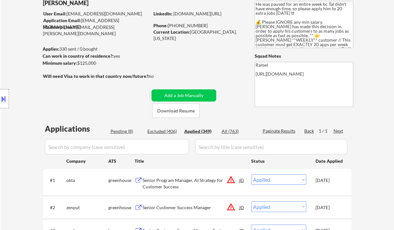
select select ""applied""
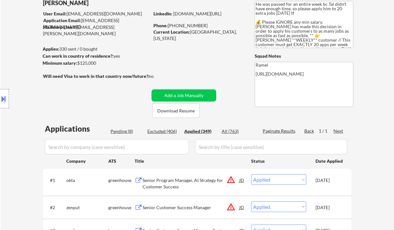
select select ""applied""
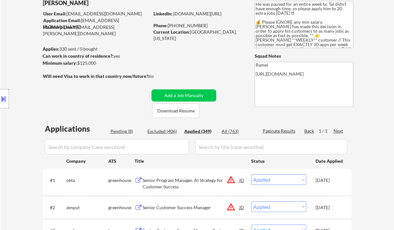
select select ""applied""
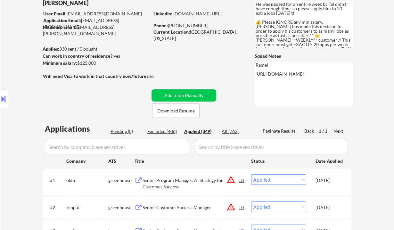
select select ""applied""
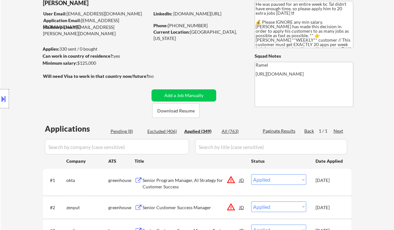
select select ""applied""
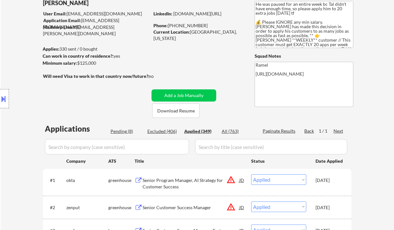
select select ""applied""
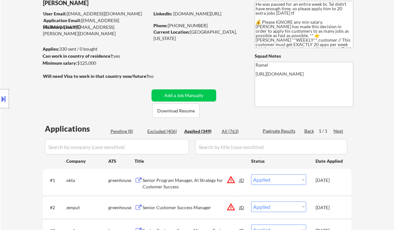
select select ""applied""
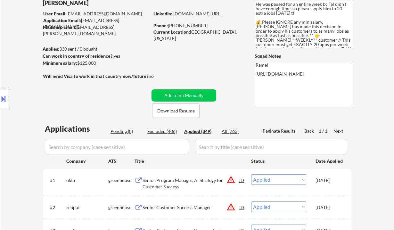
select select ""applied""
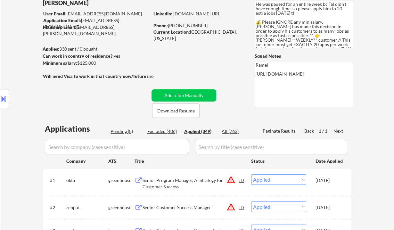
select select ""applied""
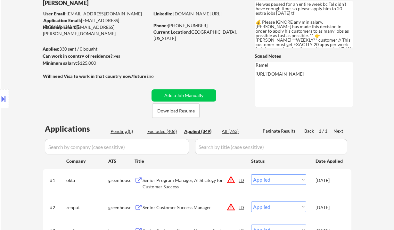
select select ""applied""
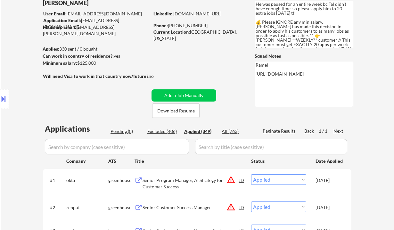
select select ""applied""
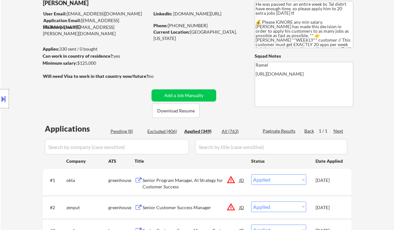
select select ""applied""
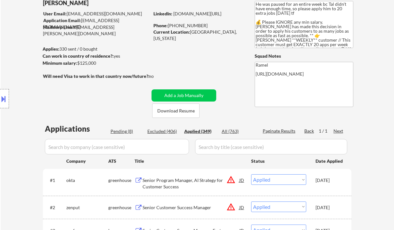
select select ""applied""
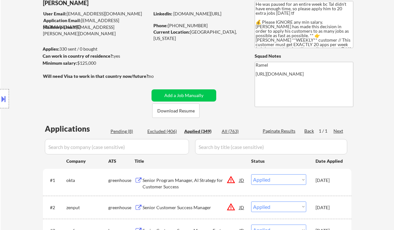
select select ""applied""
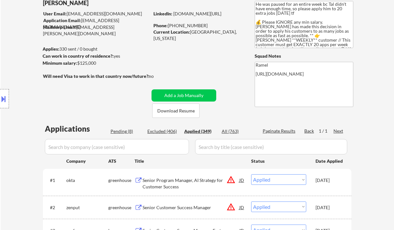
select select ""applied""
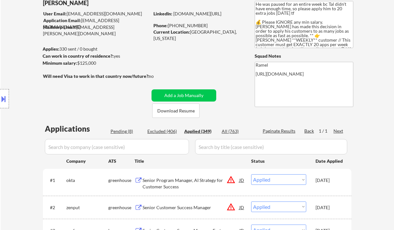
select select ""applied""
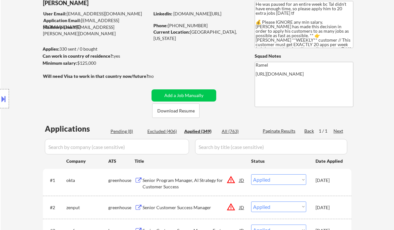
select select ""applied""
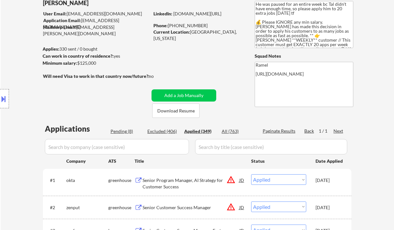
select select ""applied""
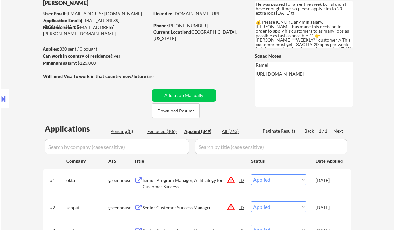
select select ""applied""
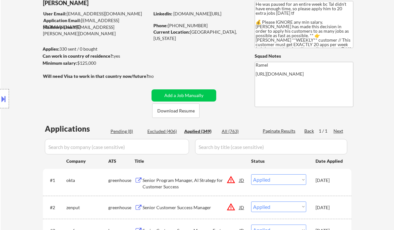
select select ""applied""
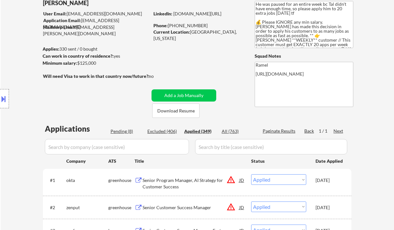
select select ""applied""
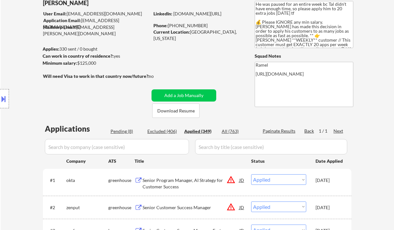
select select ""applied""
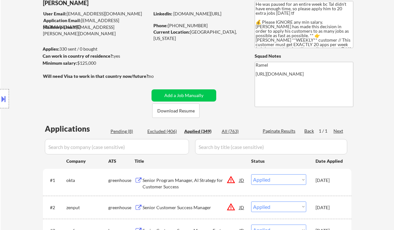
select select ""applied""
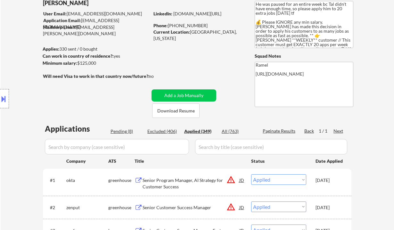
select select ""applied""
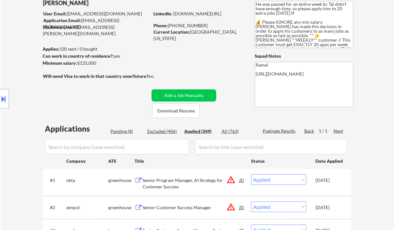
select select ""applied""
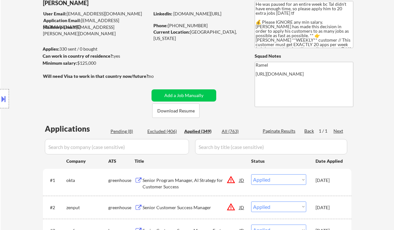
select select ""applied""
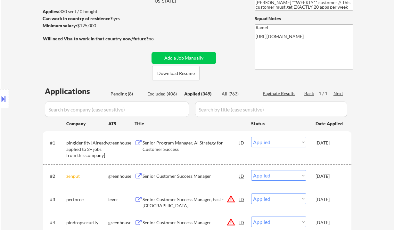
scroll to position [0, 0]
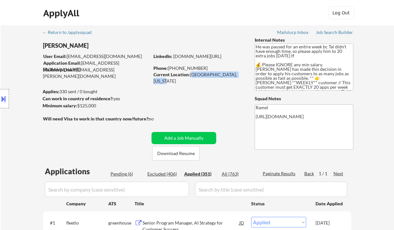
drag, startPoint x: 190, startPoint y: 75, endPoint x: 139, endPoint y: 0, distance: 90.3
click at [242, 76] on div "Current Location: South Orange, New Jersey" at bounding box center [198, 77] width 91 height 12
copy div "South Orange, New Jersey"
drag, startPoint x: 198, startPoint y: 69, endPoint x: 169, endPoint y: 68, distance: 28.8
click at [169, 68] on div "Phone: 646-842-6932" at bounding box center [198, 68] width 91 height 6
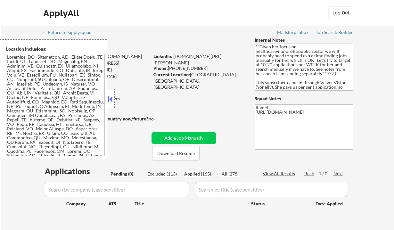
click at [116, 94] on div "Applies: 148 sent / 100000 bought" at bounding box center [96, 91] width 107 height 6
click at [112, 97] on button at bounding box center [110, 99] width 7 height 10
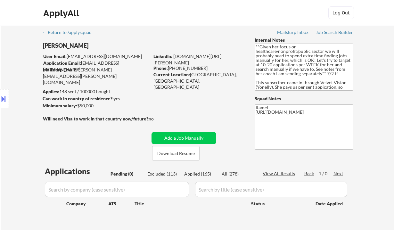
drag, startPoint x: 11, startPoint y: 42, endPoint x: 30, endPoint y: 27, distance: 24.4
click at [12, 42] on div "Location Inclusions:" at bounding box center [57, 98] width 115 height 119
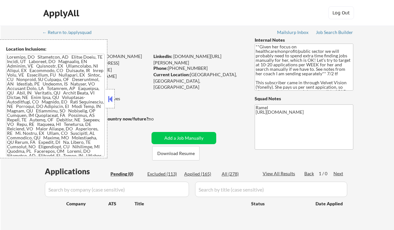
click at [108, 97] on button at bounding box center [110, 99] width 7 height 10
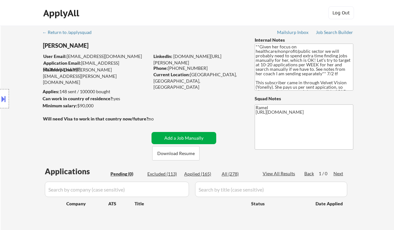
click at [181, 139] on button "Add a Job Manually" at bounding box center [183, 138] width 65 height 12
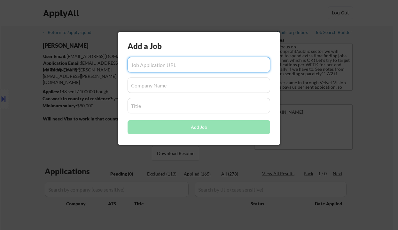
click at [191, 67] on input "input" at bounding box center [199, 64] width 143 height 15
paste input "[URL][DOMAIN_NAME]"
type input "[URL][DOMAIN_NAME]"
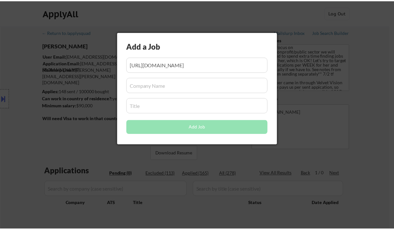
scroll to position [0, 0]
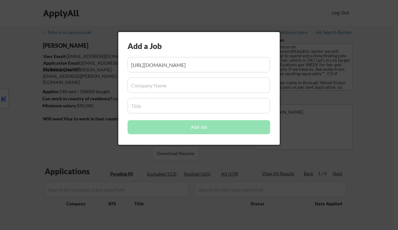
click at [151, 87] on input "input" at bounding box center [199, 84] width 143 height 15
paste input "Absorb Software"
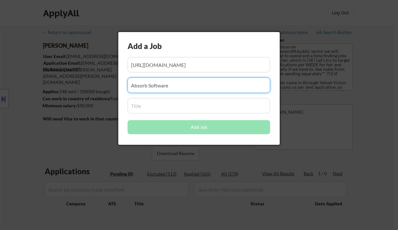
type input "Absorb Software"
click at [156, 103] on input "input" at bounding box center [199, 105] width 143 height 15
paste input "Implementation Project Manager"
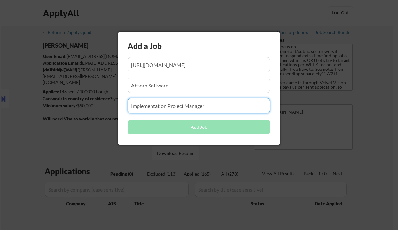
type input "Implementation Project Manager"
click at [145, 131] on button "Add Job" at bounding box center [199, 127] width 143 height 14
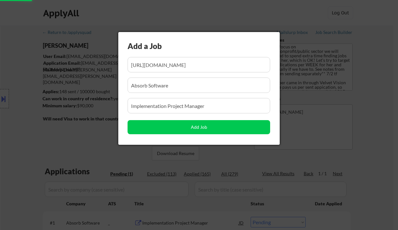
click at [53, 145] on div at bounding box center [199, 115] width 398 height 230
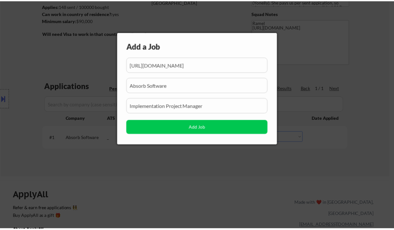
scroll to position [0, 116]
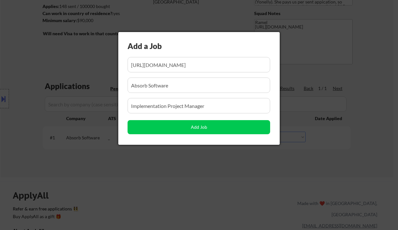
drag, startPoint x: 271, startPoint y: 169, endPoint x: 281, endPoint y: 160, distance: 13.6
click at [273, 171] on div at bounding box center [199, 115] width 398 height 230
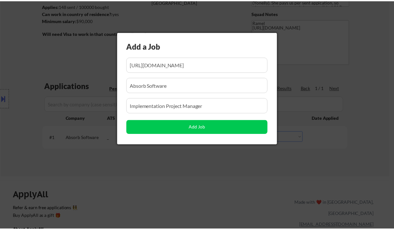
scroll to position [0, 0]
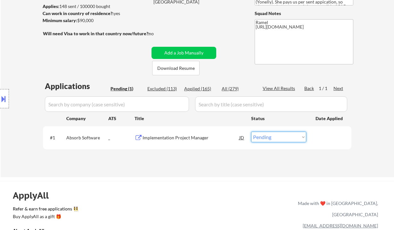
click at [281, 136] on select "Choose an option... Pending Applied Excluded (Questions) Excluded (Expired) Exc…" at bounding box center [278, 137] width 55 height 11
select select ""applied""
click at [251, 132] on select "Choose an option... Pending Applied Excluded (Questions) Excluded (Expired) Exc…" at bounding box center [278, 137] width 55 height 11
click at [199, 163] on div "Applications Pending (1) Excluded (113) Applied (165) All (279) View All Result…" at bounding box center [197, 123] width 308 height 84
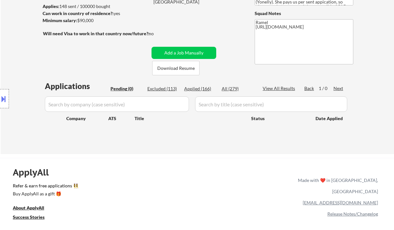
click at [18, 41] on div "Location Inclusions:" at bounding box center [57, 98] width 115 height 119
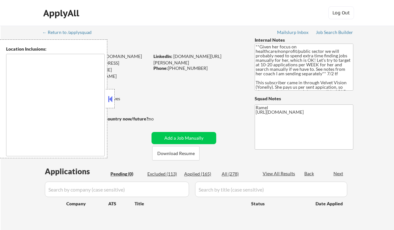
type textarea "[GEOGRAPHIC_DATA], ON [GEOGRAPHIC_DATA], ON [GEOGRAPHIC_DATA], ON [GEOGRAPHIC_D…"
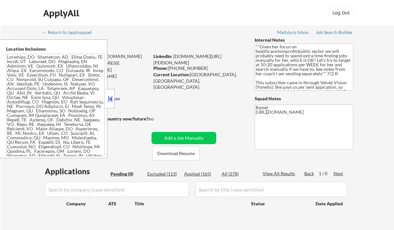
click at [111, 100] on button at bounding box center [110, 99] width 7 height 10
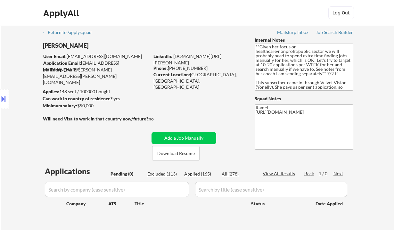
click at [199, 174] on div "Applied (165)" at bounding box center [200, 174] width 32 height 6
select select ""applied""
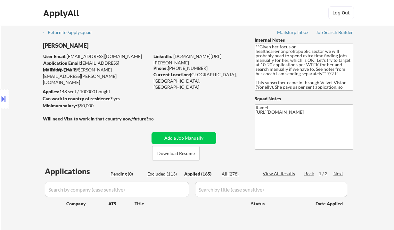
select select ""applied""
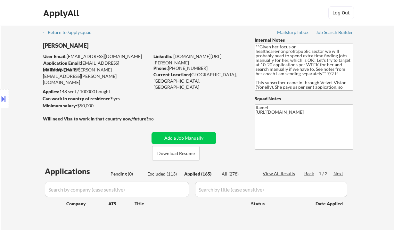
select select ""applied""
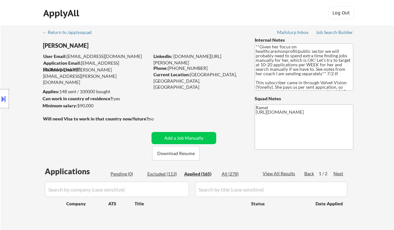
select select ""applied""
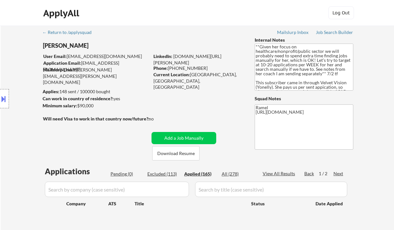
select select ""applied""
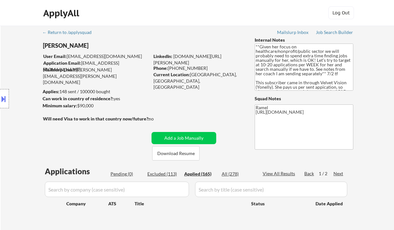
select select ""applied""
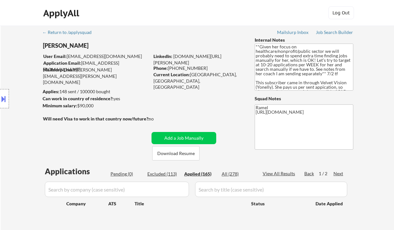
select select ""applied""
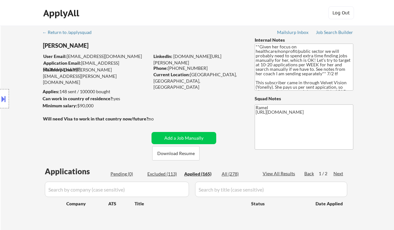
select select ""applied""
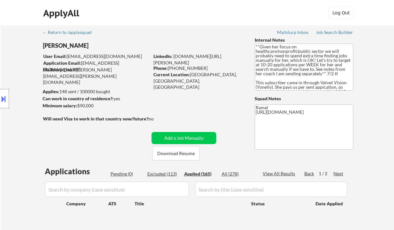
select select ""applied""
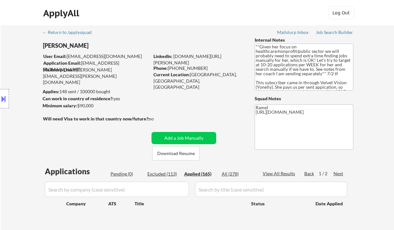
select select ""applied""
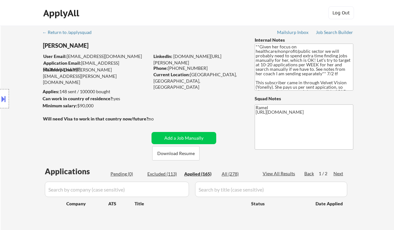
select select ""applied""
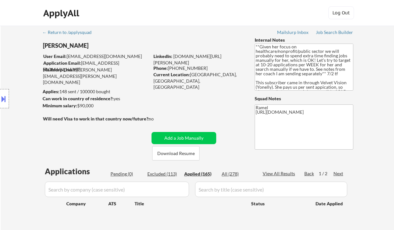
select select ""applied""
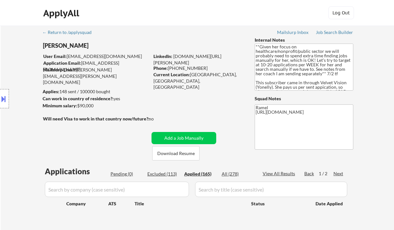
select select ""applied""
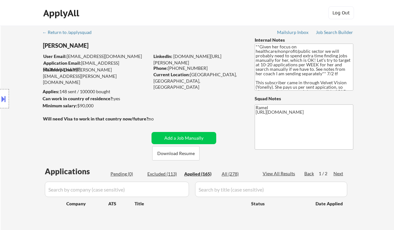
select select ""applied""
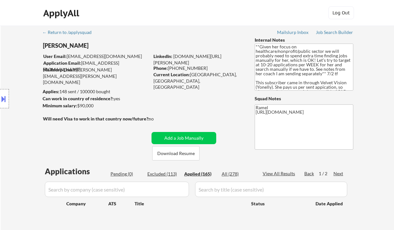
select select ""applied""
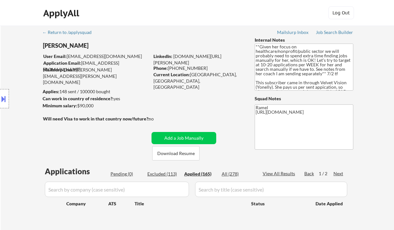
select select ""applied""
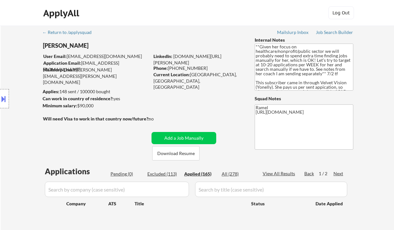
select select ""applied""
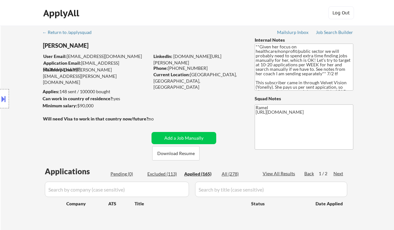
select select ""applied""
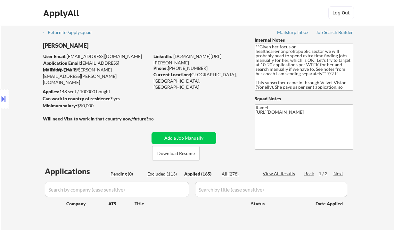
select select ""applied""
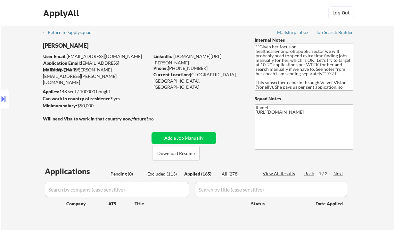
select select ""applied""
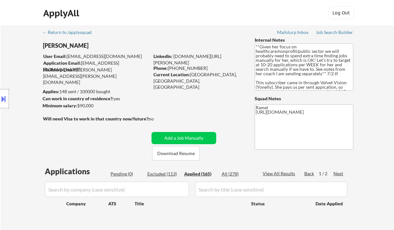
select select ""applied""
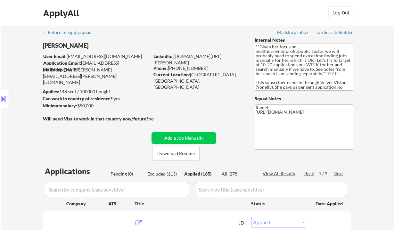
scroll to position [43, 0]
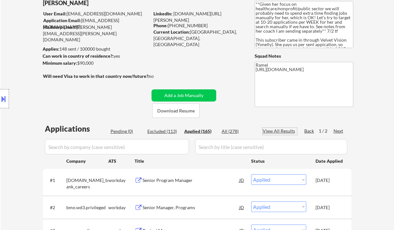
click at [286, 129] on div "View All Results" at bounding box center [279, 131] width 34 height 6
select select ""applied""
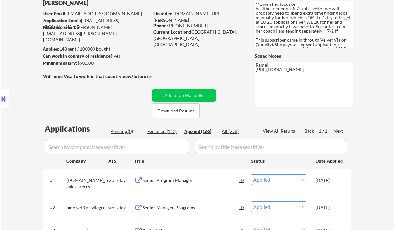
select select ""applied""
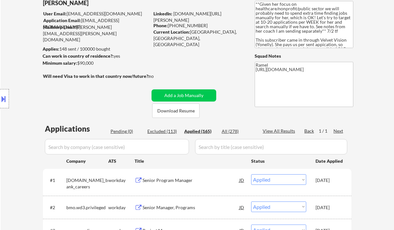
select select ""applied""
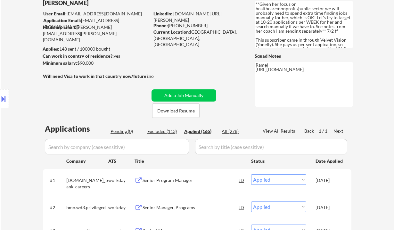
select select ""applied""
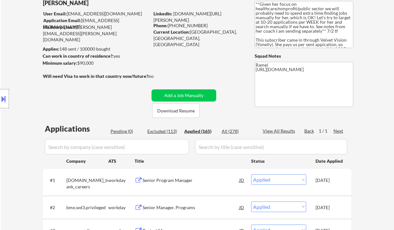
select select ""applied""
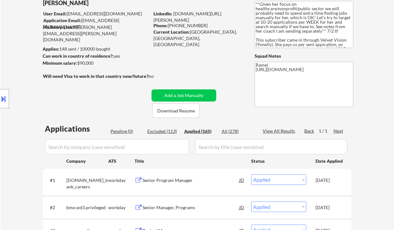
select select ""applied""
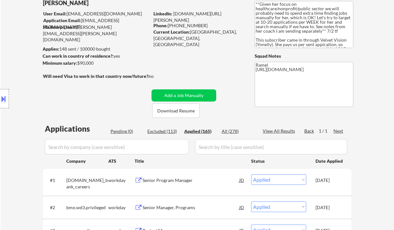
select select ""applied""
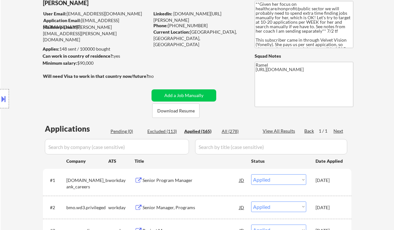
select select ""applied""
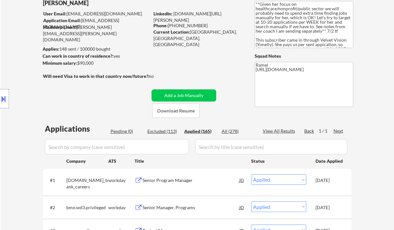
select select ""applied""
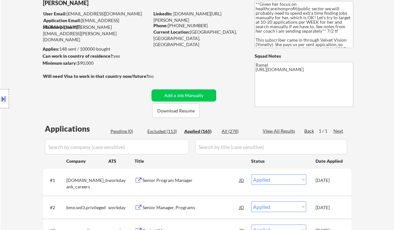
select select ""applied""
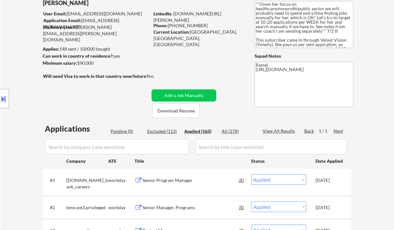
select select ""applied""
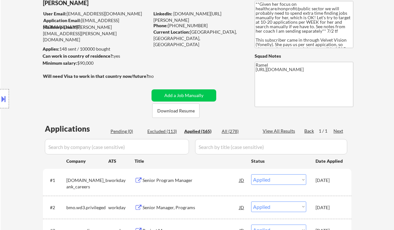
select select ""applied""
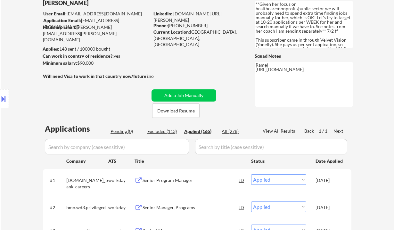
select select ""applied""
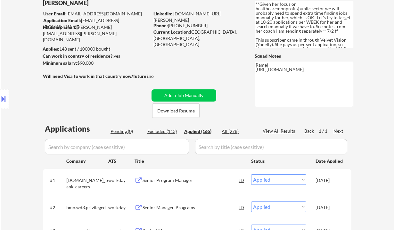
select select ""applied""
drag, startPoint x: 200, startPoint y: 26, endPoint x: 169, endPoint y: 24, distance: 31.4
click at [169, 24] on div "Phone: [PHONE_NUMBER]" at bounding box center [198, 25] width 91 height 6
copy div "[PHONE_NUMBER]"
select select ""applied""
